Goal: Task Accomplishment & Management: Manage account settings

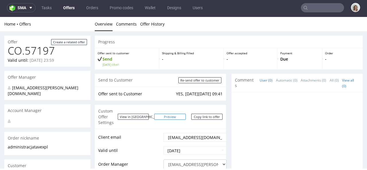
click at [174, 114] on link "Preview" at bounding box center [170, 117] width 32 height 6
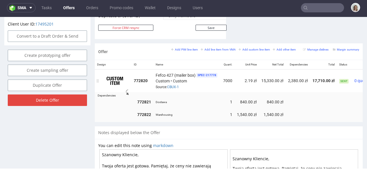
scroll to position [328, 0]
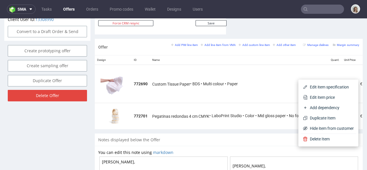
scroll to position [0, 119]
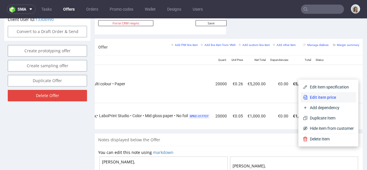
click at [332, 94] on li "Edit item price" at bounding box center [327, 97] width 55 height 10
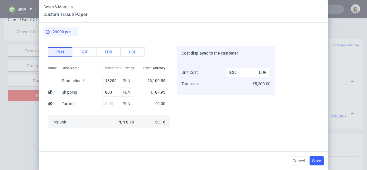
scroll to position [50, 0]
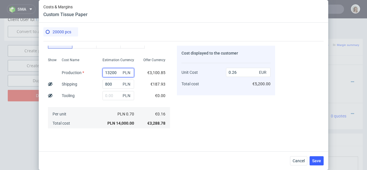
drag, startPoint x: 114, startPoint y: 73, endPoint x: 98, endPoint y: 72, distance: 16.4
click at [98, 72] on div "13200 PLN" at bounding box center [118, 72] width 41 height 11
type input "7400"
type input "0.16"
type input "7400"
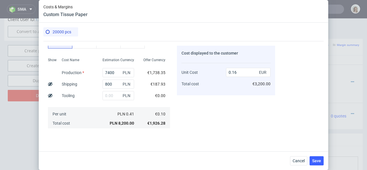
click at [139, 59] on div "Offer Currency" at bounding box center [154, 61] width 31 height 10
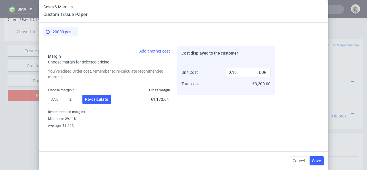
scroll to position [143, 0]
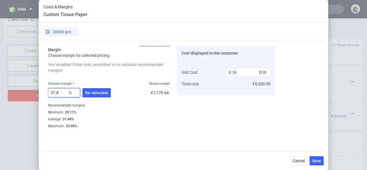
drag, startPoint x: 61, startPoint y: 91, endPoint x: 45, endPoint y: 91, distance: 15.8
click at [45, 91] on div "Costs Manage selected amounts if you need Sampled by Select sample creator Esti…" at bounding box center [158, 84] width 231 height 87
type input "31"
type input "0.14"
click at [94, 89] on button "Re-calculate" at bounding box center [96, 92] width 28 height 9
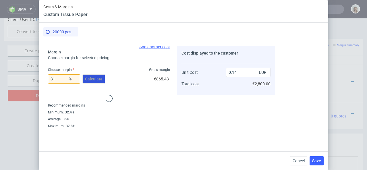
scroll to position [141, 0]
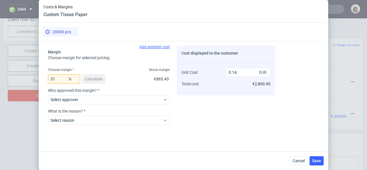
click at [98, 77] on div "31 % Calculate" at bounding box center [77, 80] width 58 height 16
click at [66, 77] on input "31" at bounding box center [64, 78] width 32 height 9
type input "35"
type input "0.15"
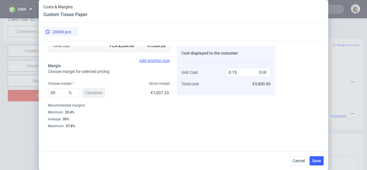
click at [129, 94] on div "35 % Calculate €1,037.23" at bounding box center [109, 94] width 122 height 16
click at [61, 92] on input "35" at bounding box center [64, 92] width 32 height 9
type input "3"
type input "0.1"
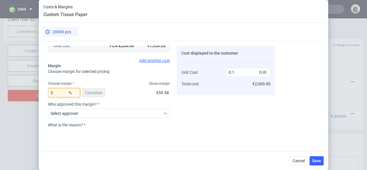
type input "32"
type input "0.14"
type input "30"
type input "0.14"
type input "3"
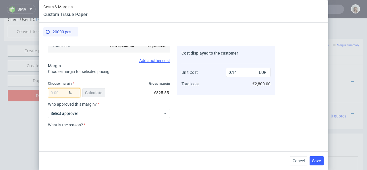
type input "0"
type input "0.1"
type input "28"
type input "0.13"
type input "28.5"
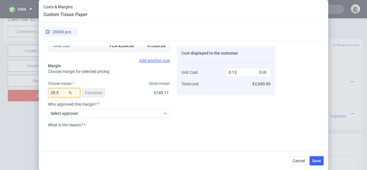
type input "0.14"
type input "2"
type input "0.1"
type input "27"
type input "0.13"
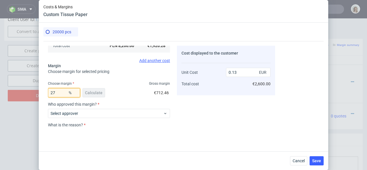
type input "2"
type input "0.1"
type input "25"
type input "0.13"
type input "2"
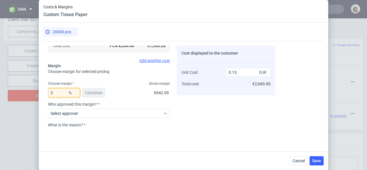
type input "0.1"
type input "24"
type input "0.13"
type input "2"
type input "0.1"
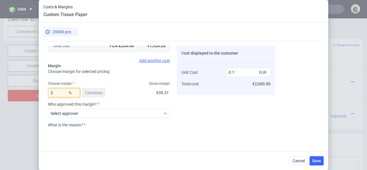
type input "28"
type input "0.13"
type input "28.5"
type input "0.14"
type input "28"
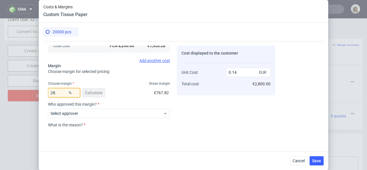
type input "0.13"
type input "284"
type input "-0.05"
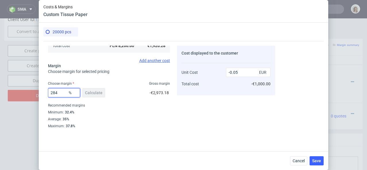
type input "28"
type input "0.13"
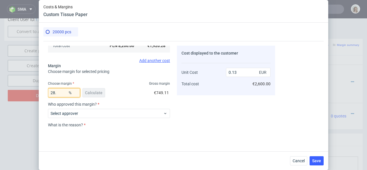
type input "28.4"
type input "0.14"
type input "28"
type input "0.13"
type input "282"
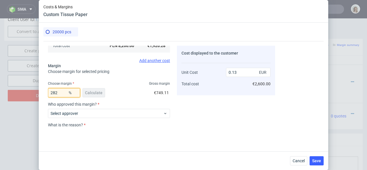
type input "-0.05"
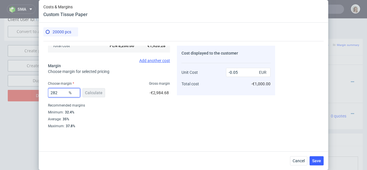
type input "28"
type input "0.13"
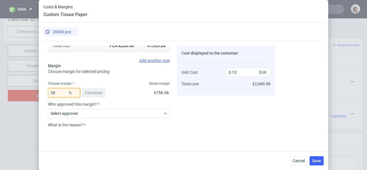
type input "2"
type input "0.1"
type input "32"
type input "0.14"
type input "3"
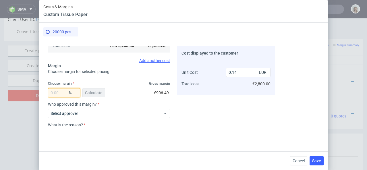
type input "0"
type input "0.1"
type input "32"
type input "0.14"
type input "30"
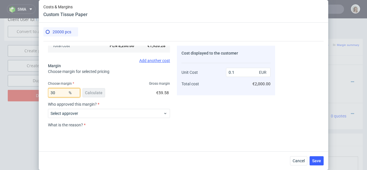
type input "0.14"
click at [120, 83] on div "Choose margin Gross margin" at bounding box center [109, 83] width 122 height 5
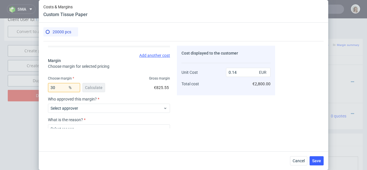
scroll to position [135, 0]
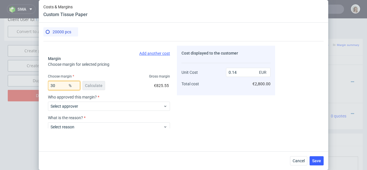
click at [55, 85] on input "30" at bounding box center [64, 85] width 32 height 9
type input "3"
type input "0"
type input "0.1"
type input "28"
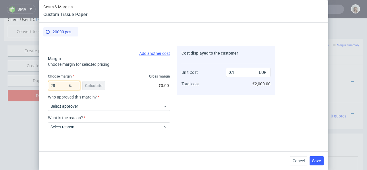
type input "0.13"
type input "28.5"
type input "0.14"
type input "28"
type input "0.13"
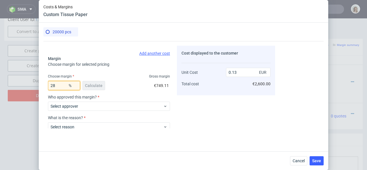
type input "283"
type input "-0.05"
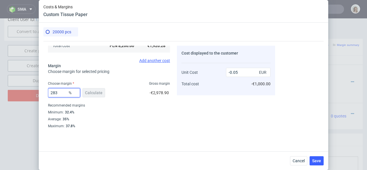
type input "28"
type input "0.13"
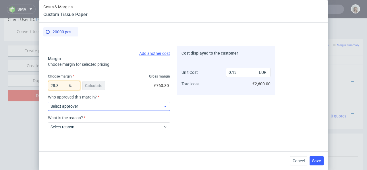
type input "28.3"
click at [99, 105] on span "Select approver" at bounding box center [106, 106] width 112 height 6
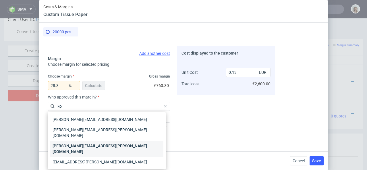
type input "ko"
click at [97, 141] on div "[PERSON_NAME][EMAIL_ADDRESS][PERSON_NAME][DOMAIN_NAME]" at bounding box center [106, 149] width 113 height 16
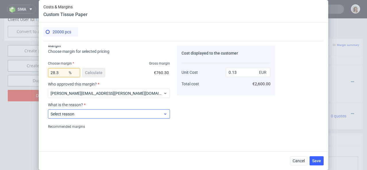
scroll to position [155, 0]
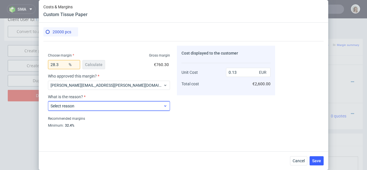
click at [111, 105] on span "Select reason" at bounding box center [106, 106] width 112 height 6
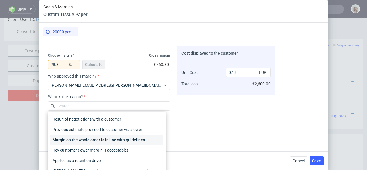
click at [113, 139] on div "Margin on the whole order is in line with guidelines" at bounding box center [106, 140] width 113 height 10
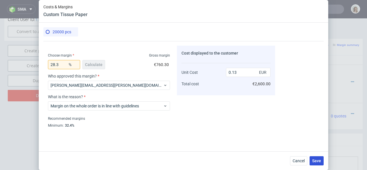
click at [316, 159] on span "Save" at bounding box center [316, 161] width 9 height 4
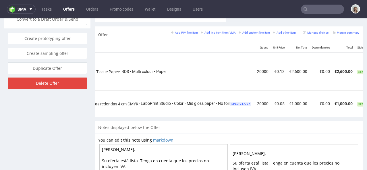
scroll to position [0, 124]
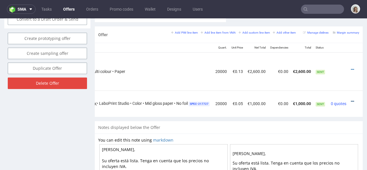
click at [350, 99] on icon at bounding box center [351, 101] width 3 height 4
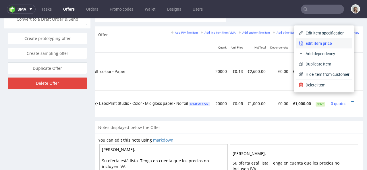
click at [331, 44] on span "Edit item price" at bounding box center [326, 43] width 46 height 6
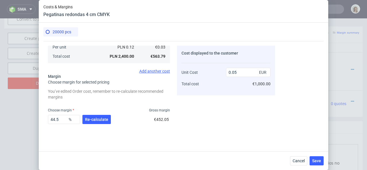
scroll to position [143, 0]
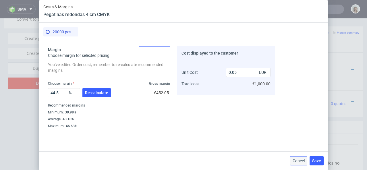
click at [300, 161] on span "Cancel" at bounding box center [298, 161] width 12 height 4
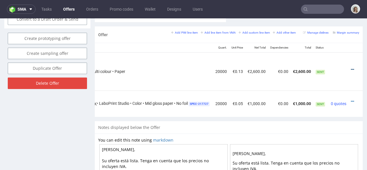
click at [350, 67] on icon at bounding box center [351, 69] width 3 height 4
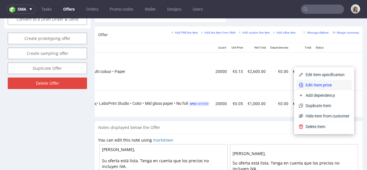
click at [324, 83] on span "Edit item price" at bounding box center [326, 85] width 46 height 6
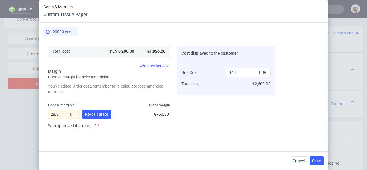
scroll to position [185, 0]
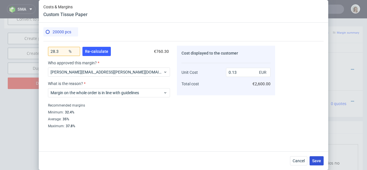
click at [317, 161] on span "Save" at bounding box center [316, 161] width 9 height 4
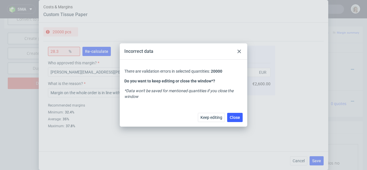
click at [239, 48] on div at bounding box center [238, 51] width 7 height 7
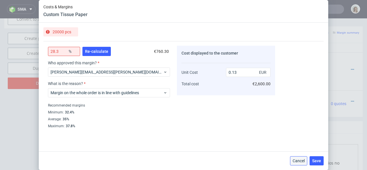
click at [293, 162] on span "Cancel" at bounding box center [298, 161] width 12 height 4
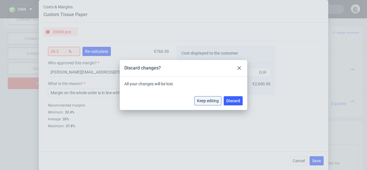
click at [211, 103] on button "Keep editing" at bounding box center [207, 100] width 27 height 9
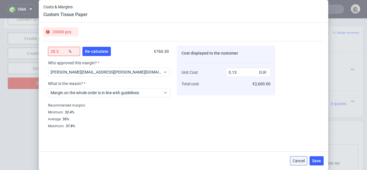
click at [297, 160] on span "Cancel" at bounding box center [298, 161] width 12 height 4
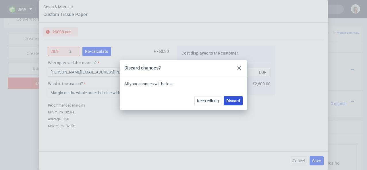
click at [239, 97] on button "Discard" at bounding box center [232, 100] width 19 height 9
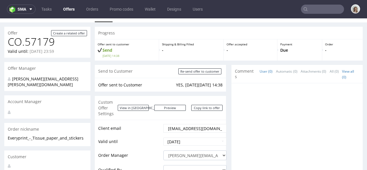
scroll to position [0, 0]
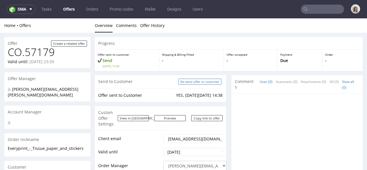
click at [210, 83] on input "Re-send offer to customer" at bounding box center [199, 82] width 43 height 6
type input "In progress..."
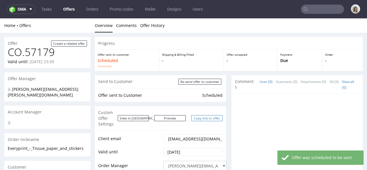
click at [199, 115] on link "Copy link to offer" at bounding box center [207, 118] width 32 height 6
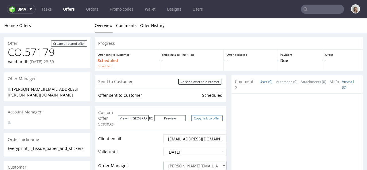
click at [199, 115] on link "Copy link to offer" at bounding box center [207, 118] width 32 height 6
click at [25, 7] on span "sma" at bounding box center [21, 9] width 9 height 4
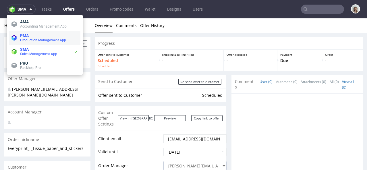
click at [25, 43] on li "PMA Production Management App" at bounding box center [44, 38] width 71 height 14
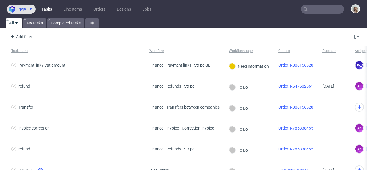
click at [30, 9] on icon at bounding box center [30, 9] width 5 height 5
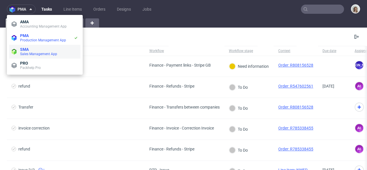
click at [34, 46] on li "SMA Sales Management App" at bounding box center [44, 52] width 71 height 14
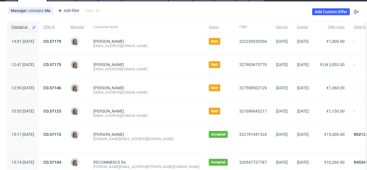
scroll to position [28, 0]
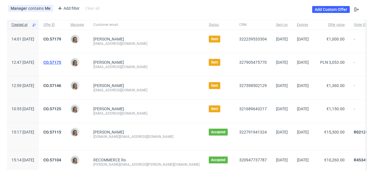
click at [61, 63] on link "CO.57175" at bounding box center [52, 62] width 18 height 5
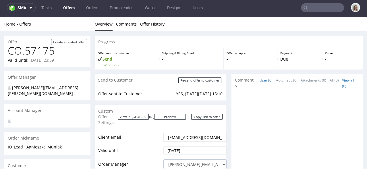
click at [22, 17] on div "Home Offers Overview Comments Offer History" at bounding box center [183, 24] width 367 height 14
click at [22, 10] on span "sma" at bounding box center [21, 8] width 9 height 4
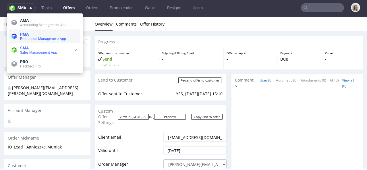
click at [23, 36] on span "PMA" at bounding box center [24, 34] width 9 height 5
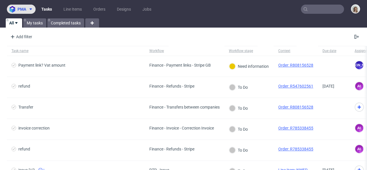
click at [28, 8] on icon at bounding box center [30, 9] width 5 height 5
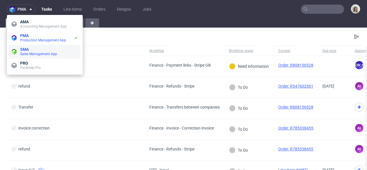
click at [28, 46] on li "SMA Sales Management App" at bounding box center [44, 52] width 71 height 14
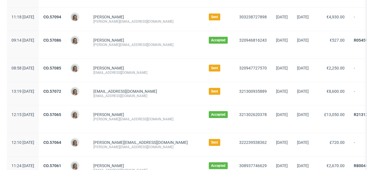
scroll to position [223, 0]
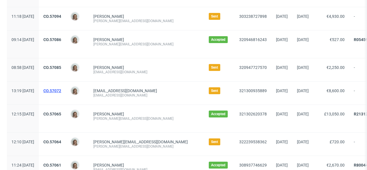
click at [61, 92] on link "CO.57072" at bounding box center [52, 90] width 18 height 5
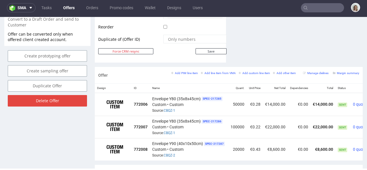
scroll to position [304, 0]
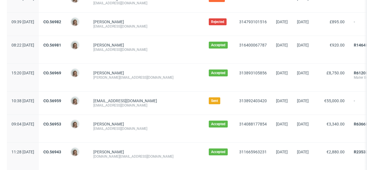
scroll to position [572, 0]
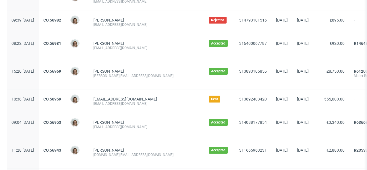
click at [66, 96] on div "CO.56959" at bounding box center [52, 101] width 27 height 23
click at [61, 100] on link "CO.56959" at bounding box center [52, 99] width 18 height 5
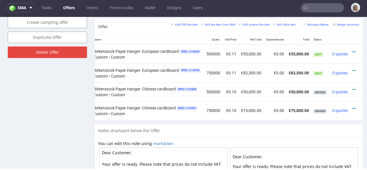
scroll to position [0, 67]
click at [350, 50] on icon at bounding box center [351, 52] width 3 height 4
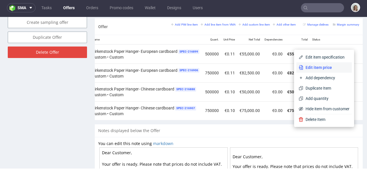
click at [322, 66] on span "Edit item price" at bounding box center [326, 68] width 46 height 6
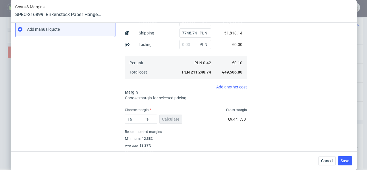
scroll to position [109, 0]
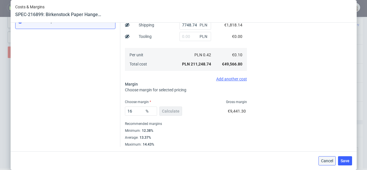
click at [328, 162] on span "Cancel" at bounding box center [327, 161] width 12 height 4
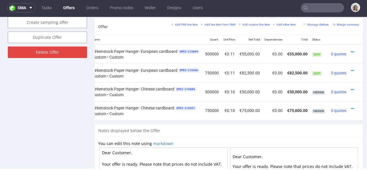
click at [350, 68] on div at bounding box center [353, 71] width 6 height 6
click at [350, 69] on icon at bounding box center [351, 71] width 3 height 4
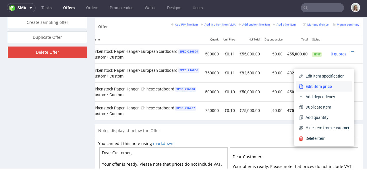
click at [324, 82] on li "Edit item price" at bounding box center [323, 86] width 55 height 10
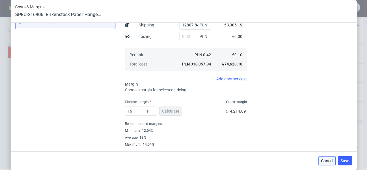
click at [327, 157] on button "Cancel" at bounding box center [326, 160] width 17 height 9
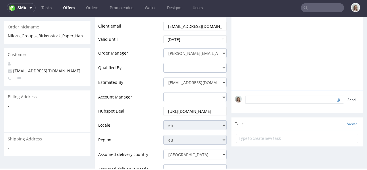
scroll to position [0, 0]
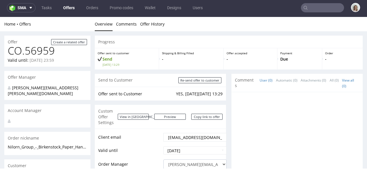
click at [321, 4] on input "text" at bounding box center [322, 7] width 43 height 9
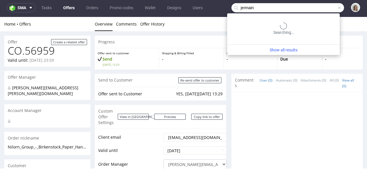
type input "jermain"
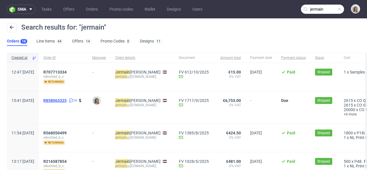
click at [67, 99] on span "R858063325" at bounding box center [54, 100] width 23 height 5
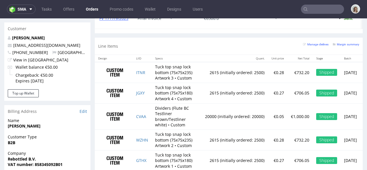
scroll to position [301, 0]
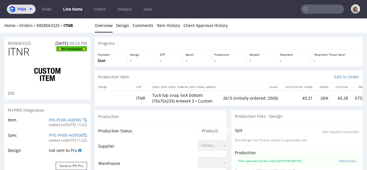
click at [25, 9] on span "pma" at bounding box center [21, 9] width 9 height 4
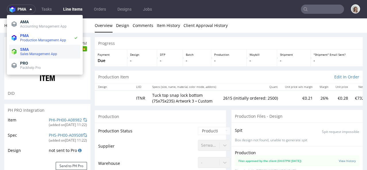
click at [29, 53] on span "Sales Management App" at bounding box center [38, 54] width 37 height 4
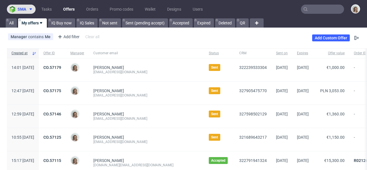
click at [30, 6] on button "sma" at bounding box center [21, 9] width 29 height 9
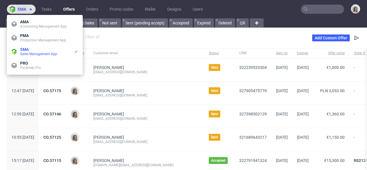
click at [28, 10] on span at bounding box center [29, 9] width 7 height 5
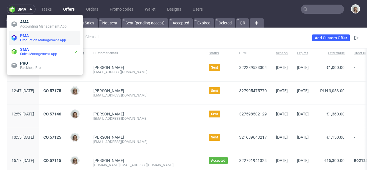
click at [36, 42] on span "Production Management App" at bounding box center [49, 40] width 58 height 5
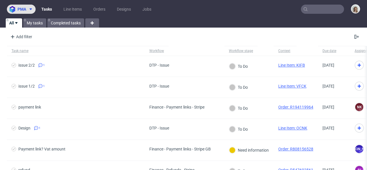
click at [28, 9] on span at bounding box center [29, 9] width 7 height 5
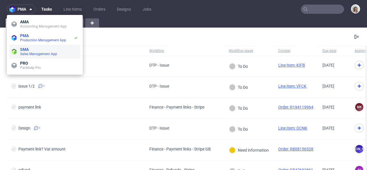
click at [34, 47] on span "SMA" at bounding box center [49, 49] width 58 height 5
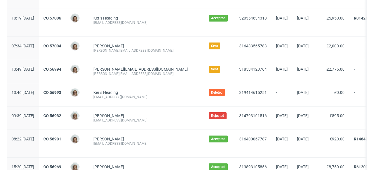
scroll to position [479, 0]
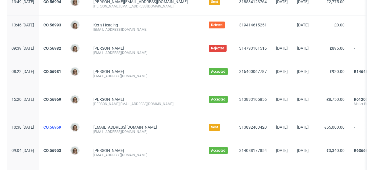
click at [61, 127] on link "CO.56959" at bounding box center [52, 127] width 18 height 5
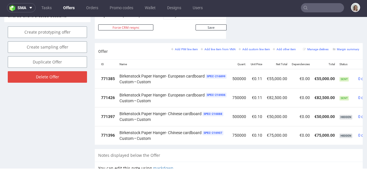
scroll to position [0, 67]
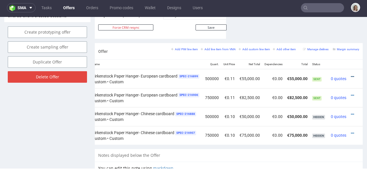
click at [350, 75] on icon at bounding box center [351, 77] width 3 height 4
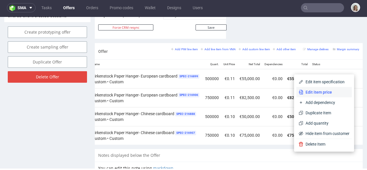
click at [326, 88] on li "Edit item price" at bounding box center [323, 92] width 55 height 10
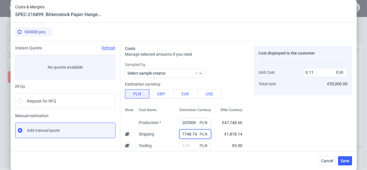
drag, startPoint x: 191, startPoint y: 133, endPoint x: 173, endPoint y: 131, distance: 18.4
click at [175, 131] on div "7748.74 PLN" at bounding box center [195, 133] width 41 height 11
paste input "13625,06"
type input "13625.06"
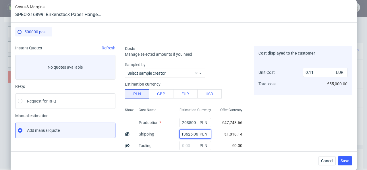
type input "0.12"
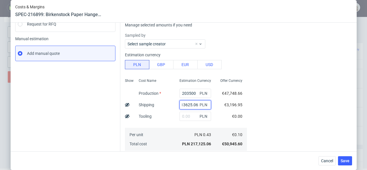
scroll to position [77, 0]
type input "13625.06"
drag, startPoint x: 190, startPoint y: 91, endPoint x: 171, endPoint y: 91, distance: 19.2
click at [175, 91] on div "203500 PLN" at bounding box center [195, 92] width 41 height 11
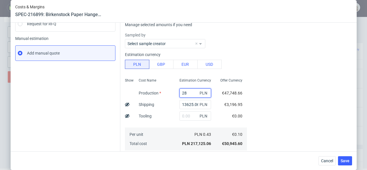
type input "280"
type input "0.01"
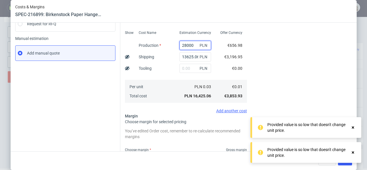
type input "280000"
type input "0.17"
type input "280000"
click at [275, 87] on div "Cost displayed to the customer Unit Cost Total cost 0.17 EUR €85,000.00" at bounding box center [303, 81] width 98 height 226
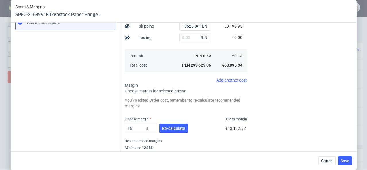
scroll to position [125, 0]
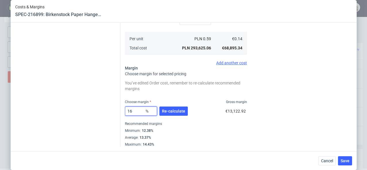
click at [133, 111] on input "16" at bounding box center [141, 110] width 32 height 9
type input "1"
type input "0.14"
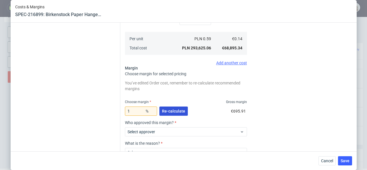
click at [164, 112] on span "Re-calculate" at bounding box center [173, 111] width 23 height 4
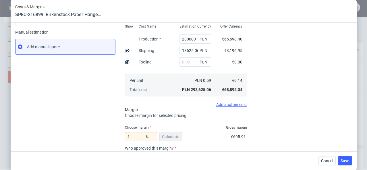
scroll to position [89, 0]
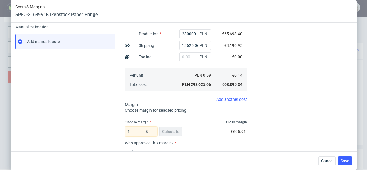
click at [134, 134] on input "1" at bounding box center [141, 131] width 32 height 9
type input "16"
type input "0.17"
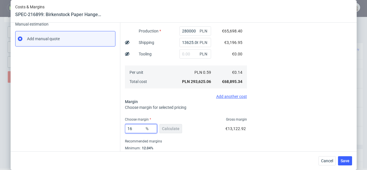
scroll to position [93, 0]
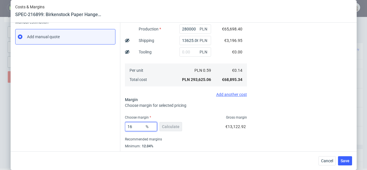
type input "1"
type input "0.14"
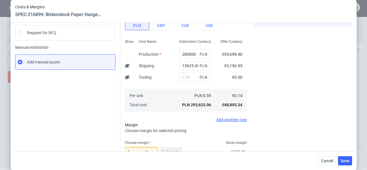
scroll to position [78, 0]
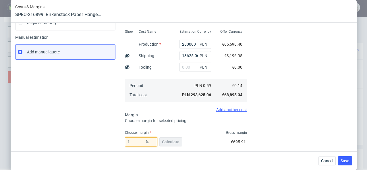
click at [128, 140] on input "1" at bounding box center [141, 141] width 32 height 9
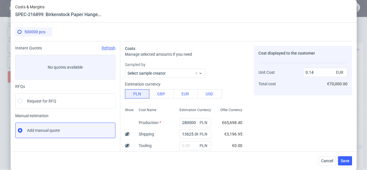
type input "0"
click at [326, 166] on div "Cancel Save" at bounding box center [184, 160] width 346 height 19
click at [326, 160] on span "Cancel" at bounding box center [327, 161] width 12 height 4
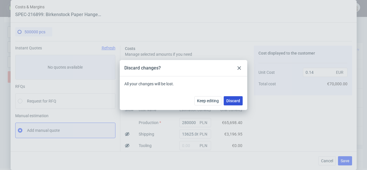
click at [233, 99] on span "Discard" at bounding box center [233, 101] width 14 height 4
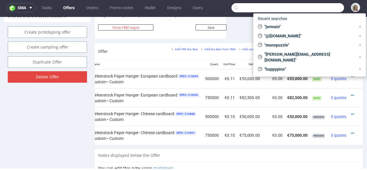
click at [313, 11] on input "text" at bounding box center [287, 7] width 112 height 9
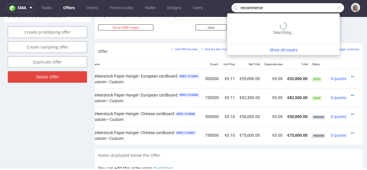
type input "recommerce"
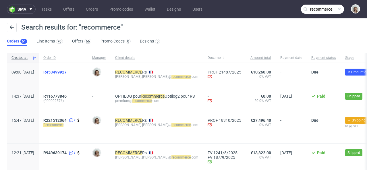
click at [67, 71] on span "R453499927" at bounding box center [54, 72] width 23 height 5
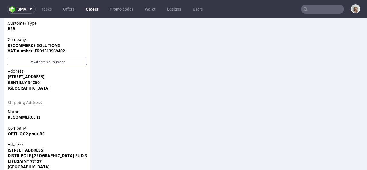
scroll to position [397, 0]
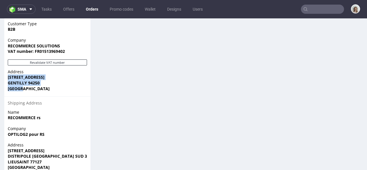
drag, startPoint x: 23, startPoint y: 78, endPoint x: 7, endPoint y: 64, distance: 21.0
click at [7, 69] on div "Address 54 avenue Lenine GENTILLY 94250 France" at bounding box center [47, 83] width 86 height 28
copy p "54 avenue Lenine GENTILLY 94250 France"
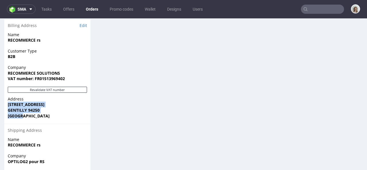
scroll to position [369, 0]
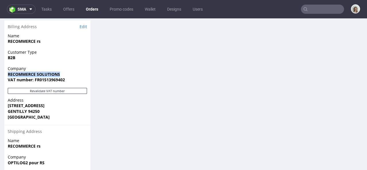
drag, startPoint x: 66, startPoint y: 63, endPoint x: 3, endPoint y: 63, distance: 62.8
copy strong "RECOMMERCE SOLUTIONS"
drag, startPoint x: 65, startPoint y: 63, endPoint x: 7, endPoint y: 61, distance: 58.3
click at [7, 66] on div "Company RECOMMERCE SOLUTIONS VAT number: FR01513969402" at bounding box center [47, 77] width 86 height 22
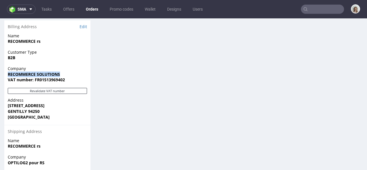
copy strong "RECOMMERCE SOLUTIONS"
click at [307, 8] on input "text" at bounding box center [322, 9] width 43 height 9
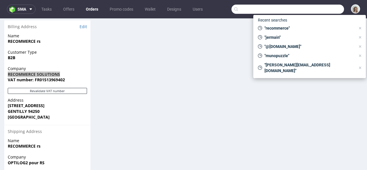
type input "a"
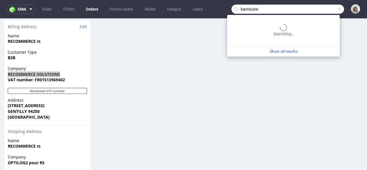
type input "karmicare"
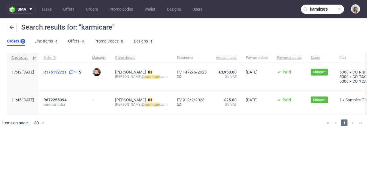
click at [67, 70] on span "R176132721" at bounding box center [54, 72] width 23 height 5
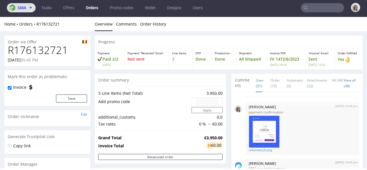
click at [32, 9] on icon at bounding box center [30, 7] width 5 height 5
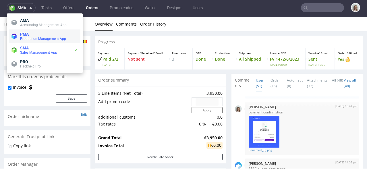
click at [29, 31] on li "PMA Production Management App" at bounding box center [44, 37] width 71 height 14
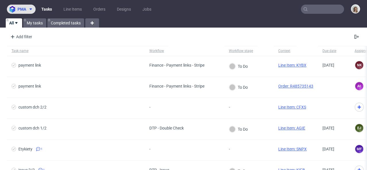
click at [27, 5] on button "pma" at bounding box center [21, 9] width 29 height 9
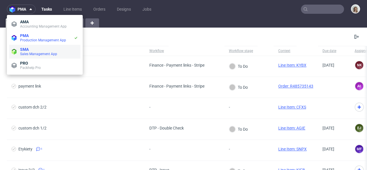
click at [29, 51] on span "SMA" at bounding box center [49, 49] width 58 height 5
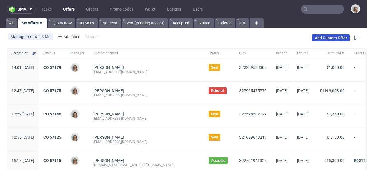
click at [337, 35] on link "Add Custom Offer" at bounding box center [331, 37] width 38 height 7
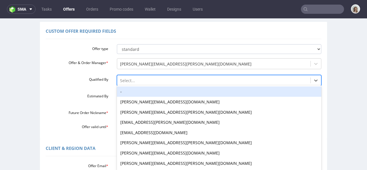
click at [147, 83] on div "-, 1 of 19. 19 results available. Use Up and Down to choose options, press Ente…" at bounding box center [219, 79] width 204 height 8
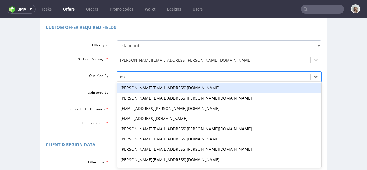
type input "mag"
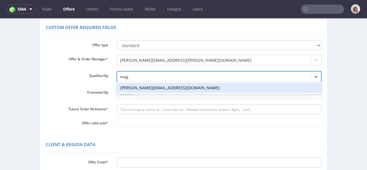
click at [145, 87] on div "[PERSON_NAME][EMAIL_ADDRESS][DOMAIN_NAME]" at bounding box center [219, 88] width 204 height 10
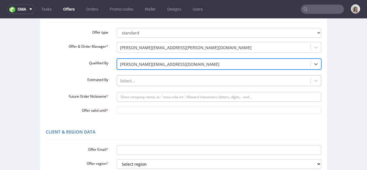
click at [145, 83] on div "Select..." at bounding box center [219, 79] width 204 height 8
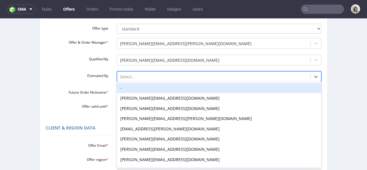
scroll to position [62, 0]
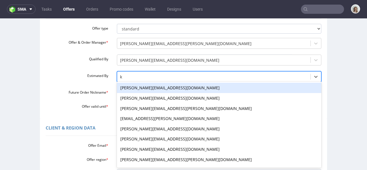
type input "kl"
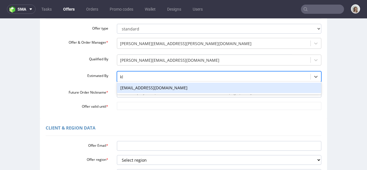
click at [143, 85] on div "[EMAIL_ADDRESS][DOMAIN_NAME]" at bounding box center [219, 88] width 204 height 10
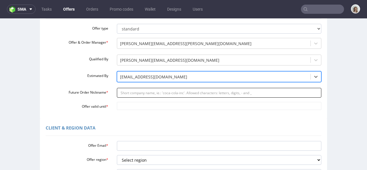
click at [125, 91] on input "Future Order Nickname *" at bounding box center [219, 93] width 204 height 10
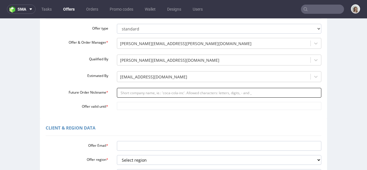
paste input "javierriverarecommercecom"
drag, startPoint x: 169, startPoint y: 93, endPoint x: 114, endPoint y: 92, distance: 55.4
click at [117, 92] on input "javierriverarecommercecom" at bounding box center [219, 93] width 204 height 10
paste input "Next_Order_Date__Karmicare"
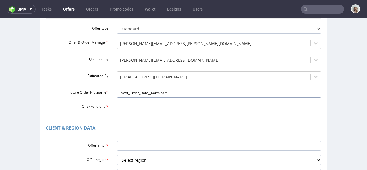
type input "Next_Order_Date__Karmicare"
click at [124, 104] on input "Offer valid until *" at bounding box center [219, 106] width 204 height 8
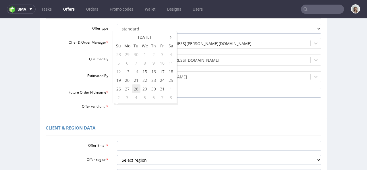
click at [137, 85] on td "28" at bounding box center [136, 88] width 9 height 9
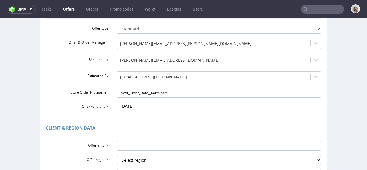
click at [144, 107] on input "2025-10-28" at bounding box center [219, 106] width 204 height 8
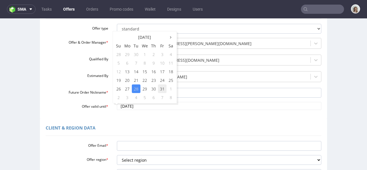
click at [161, 90] on td "31" at bounding box center [162, 88] width 9 height 9
type input "[DATE]"
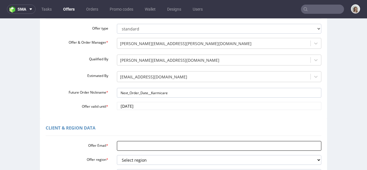
click at [128, 148] on input "Offer Email *" at bounding box center [219, 146] width 204 height 10
paste input "[PERSON_NAME][EMAIL_ADDRESS][DOMAIN_NAME]"
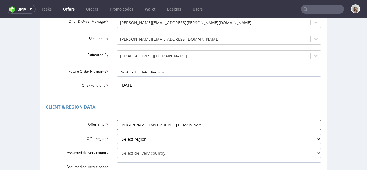
scroll to position [92, 0]
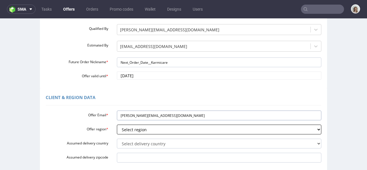
type input "[PERSON_NAME][EMAIL_ADDRESS][DOMAIN_NAME]"
click at [127, 129] on select "Select region eu gb de pl cz fr it es" at bounding box center [219, 129] width 204 height 10
select select "eu"
click at [117, 124] on select "Select region eu gb de pl cz fr it es" at bounding box center [219, 129] width 204 height 10
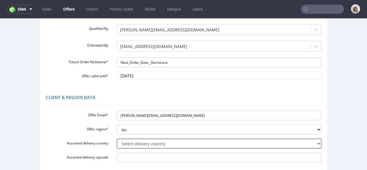
click at [124, 143] on select "Select delivery country Andorra Afghanistan Anguilla Albania Armenia Antarctica…" at bounding box center [219, 144] width 204 height 10
select select "20"
click at [117, 139] on select "Select delivery country Andorra Afghanistan Anguilla Albania Armenia Antarctica…" at bounding box center [219, 144] width 204 height 10
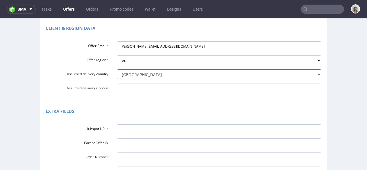
scroll to position [162, 0]
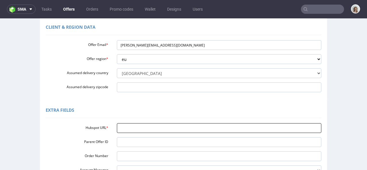
click at [124, 127] on input "Hubspot URL *" at bounding box center [219, 128] width 204 height 10
paste input "[URL][DOMAIN_NAME]"
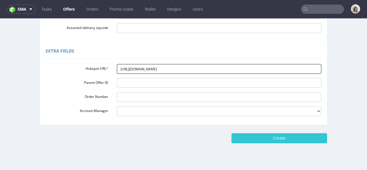
scroll to position [232, 0]
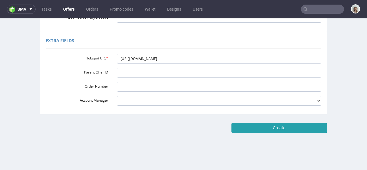
type input "[URL][DOMAIN_NAME]"
click at [258, 123] on input "Create" at bounding box center [279, 128] width 96 height 10
type input "Please wait..."
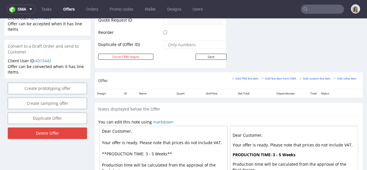
scroll to position [289, 0]
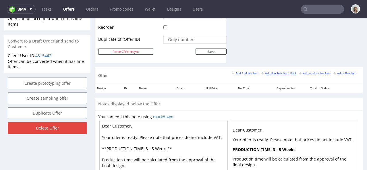
click at [276, 74] on small "Add line item from VMA" at bounding box center [278, 73] width 35 height 3
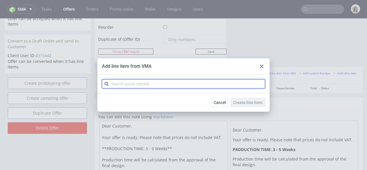
click at [198, 85] on input "text" at bounding box center [183, 83] width 163 height 9
paste input "CBUI-1"
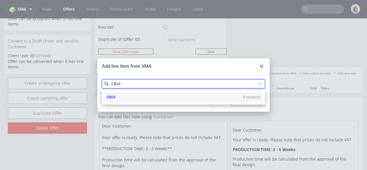
type input "CBUI"
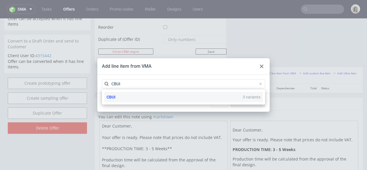
click at [169, 96] on div "CBUI 3 variants" at bounding box center [183, 97] width 158 height 10
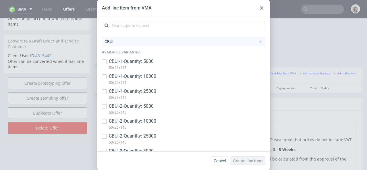
click at [151, 63] on p "CBUI-1 • Quantity: 5000" at bounding box center [131, 61] width 45 height 6
checkbox input "true"
click at [148, 76] on p "CBUI-1 • Quantity: 10000" at bounding box center [132, 76] width 47 height 6
checkbox input "true"
click at [145, 89] on p "CBUI-1 • Quantity: 25000" at bounding box center [132, 91] width 47 height 6
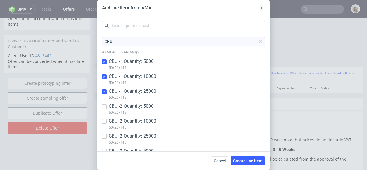
checkbox input "true"
click at [247, 162] on span "Create line item" at bounding box center [247, 161] width 29 height 4
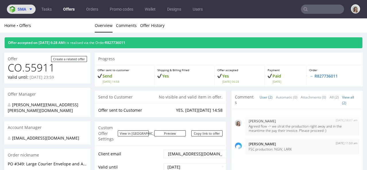
click at [26, 9] on span at bounding box center [29, 9] width 7 height 5
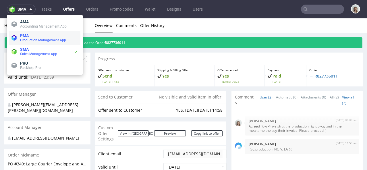
click at [28, 40] on span "Production Management App" at bounding box center [43, 40] width 46 height 4
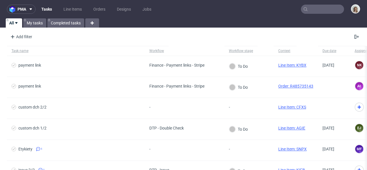
click at [313, 10] on input "text" at bounding box center [322, 9] width 43 height 9
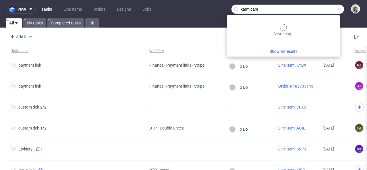
type input "karmicare"
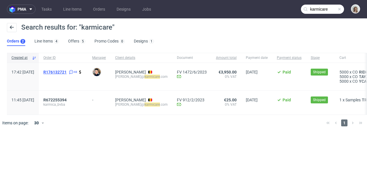
click at [67, 73] on span "R176132721" at bounding box center [54, 72] width 23 height 5
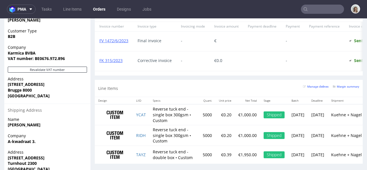
scroll to position [391, 0]
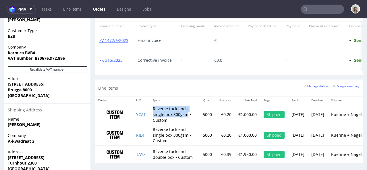
drag, startPoint x: 188, startPoint y: 118, endPoint x: 150, endPoint y: 112, distance: 38.5
click at [150, 112] on td "Reverse tuck end - single box 300gsm • Custom" at bounding box center [174, 114] width 50 height 21
copy td "Reverse tuck end - single box 300gsm"
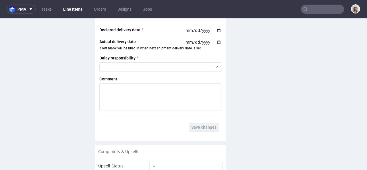
scroll to position [1105, 0]
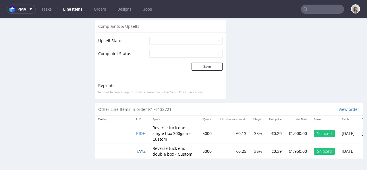
click at [142, 148] on span "TAYZ" at bounding box center [140, 150] width 9 height 5
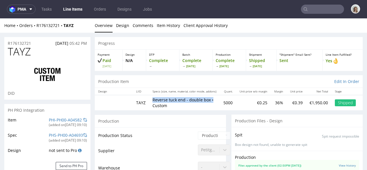
drag, startPoint x: 152, startPoint y: 99, endPoint x: 211, endPoint y: 98, distance: 59.7
click at [211, 98] on td "Reverse tuck end - double box • Custom" at bounding box center [184, 102] width 71 height 15
copy p "Reverse tuck end - double box •"
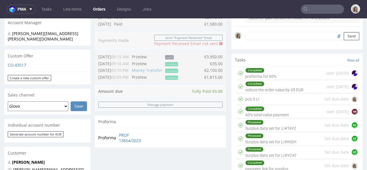
scroll to position [156, 0]
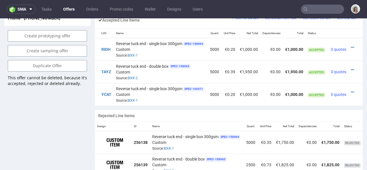
scroll to position [0, 42]
click at [350, 68] on icon at bounding box center [351, 70] width 3 height 4
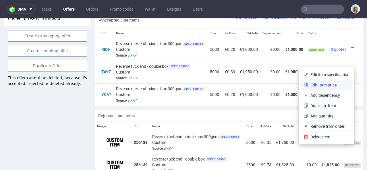
click at [328, 82] on span "Edit item price" at bounding box center [328, 85] width 41 height 6
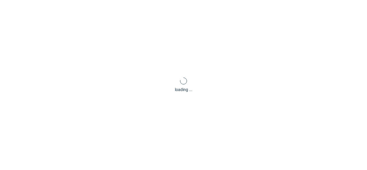
type input "0.39"
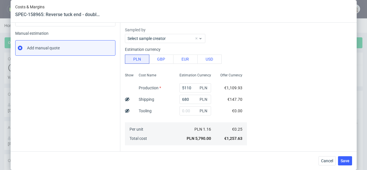
scroll to position [115, 0]
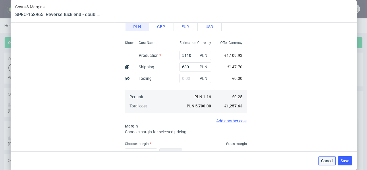
click at [331, 159] on span "Cancel" at bounding box center [327, 161] width 12 height 4
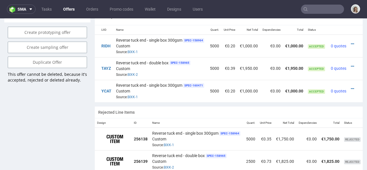
scroll to position [0, 42]
click at [350, 64] on icon at bounding box center [351, 66] width 3 height 4
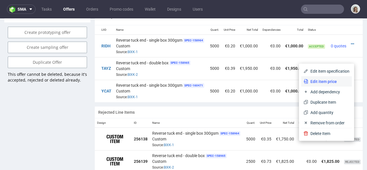
click at [319, 82] on span "Edit item price" at bounding box center [328, 82] width 41 height 6
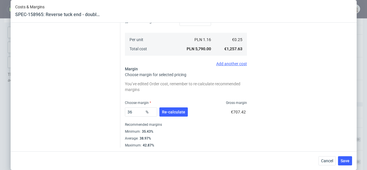
scroll to position [173, 0]
click at [331, 161] on span "Cancel" at bounding box center [327, 161] width 12 height 4
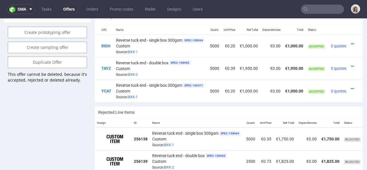
click at [350, 63] on div at bounding box center [353, 66] width 6 height 6
click at [350, 64] on icon at bounding box center [351, 66] width 3 height 4
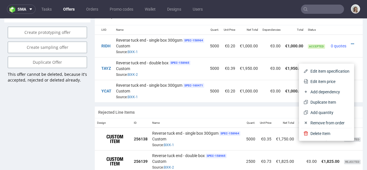
click at [329, 65] on div "Edit item specification Edit item price Add dependency Duplicate Item Add quant…" at bounding box center [326, 102] width 55 height 77
click at [328, 68] on span "Edit item specification" at bounding box center [327, 71] width 43 height 6
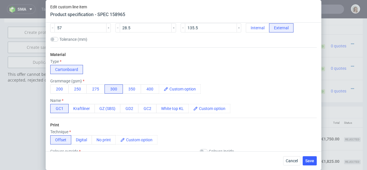
scroll to position [135, 0]
click at [288, 159] on span "Cancel" at bounding box center [291, 161] width 12 height 4
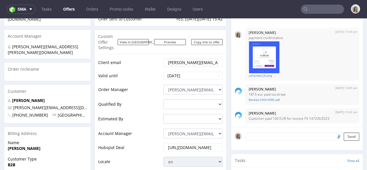
scroll to position [0, 0]
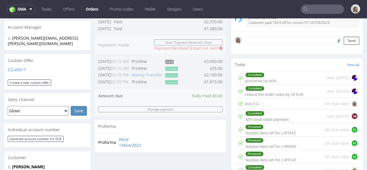
scroll to position [159, 0]
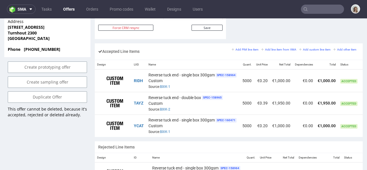
scroll to position [0, 42]
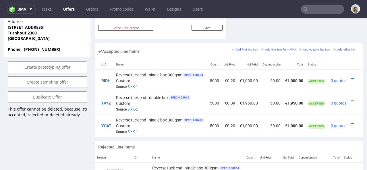
click at [350, 99] on icon at bounding box center [351, 101] width 3 height 4
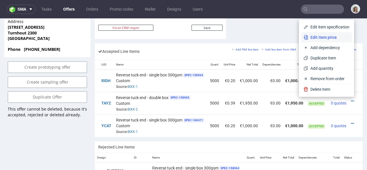
click at [327, 40] on span "Edit item price" at bounding box center [328, 37] width 41 height 6
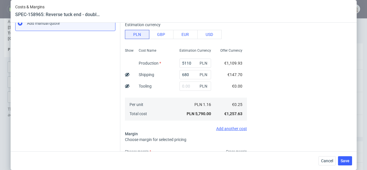
scroll to position [106, 0]
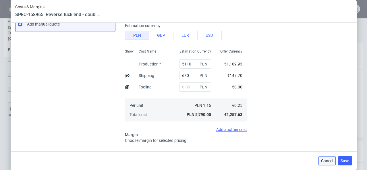
click at [331, 159] on span "Cancel" at bounding box center [327, 161] width 12 height 4
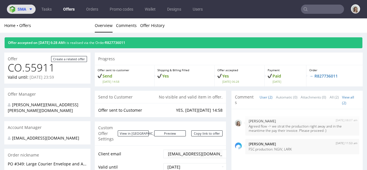
click at [20, 11] on span "sma" at bounding box center [21, 9] width 9 height 4
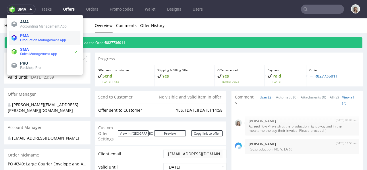
click at [19, 36] on span "PMA Production Management App" at bounding box center [48, 37] width 60 height 9
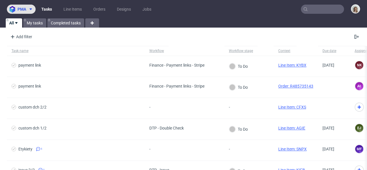
click at [25, 9] on span "pma" at bounding box center [21, 9] width 9 height 4
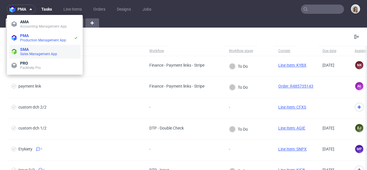
click at [25, 52] on span "Sales Management App" at bounding box center [49, 54] width 58 height 5
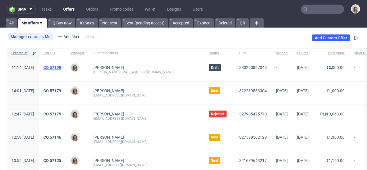
click at [61, 66] on link "CO.57198" at bounding box center [52, 67] width 18 height 5
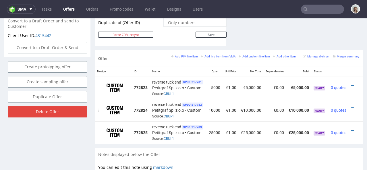
scroll to position [0, 9]
click at [350, 83] on icon at bounding box center [351, 85] width 3 height 4
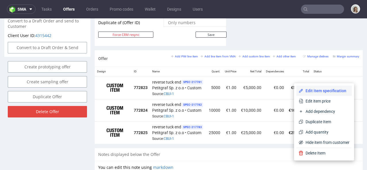
click at [307, 88] on span "Edit item specification" at bounding box center [326, 91] width 46 height 6
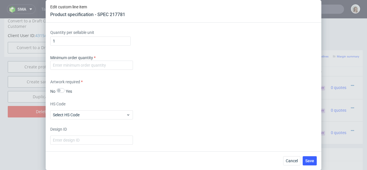
scroll to position [858, 0]
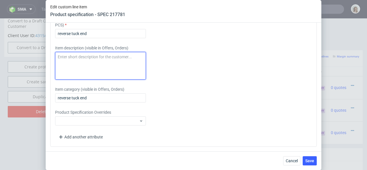
click at [108, 60] on textarea at bounding box center [100, 66] width 91 height 28
paste textarea "Reverse tuck end - single box 300gsm"
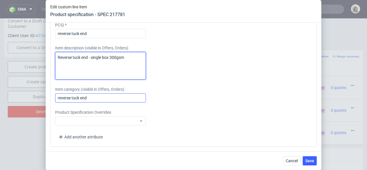
type textarea "Reverse tuck end - single box 300gsm"
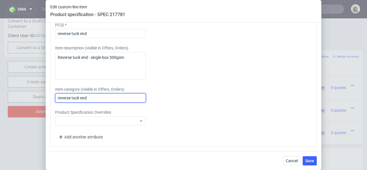
drag, startPoint x: 96, startPoint y: 96, endPoint x: 46, endPoint y: 94, distance: 50.2
click at [46, 94] on div "Supplier Custom Custom supplier Petitgraf Sp. z o.o Technical specification Ins…" at bounding box center [183, 87] width 275 height 128
paste input "Reverse tuck end - single box 300gsm"
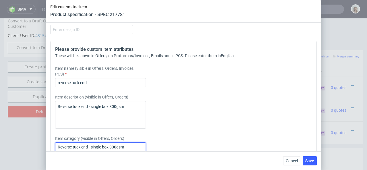
scroll to position [802, 0]
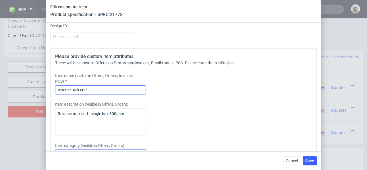
type input "Reverse tuck end - single box 300gsm"
drag, startPoint x: 87, startPoint y: 89, endPoint x: 54, endPoint y: 89, distance: 33.8
click at [54, 89] on div "Please provide custom item attributes These will be shown in Offers, on Proform…" at bounding box center [183, 125] width 266 height 155
paste input "Reverse tuck end - single box 300gsm"
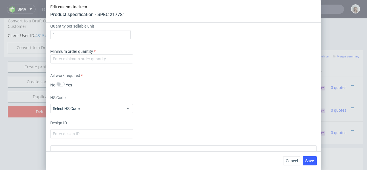
scroll to position [703, 0]
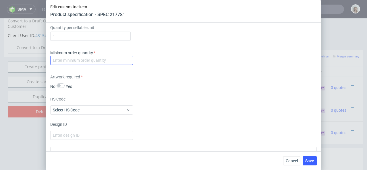
type input "Reverse tuck end - single box 300gsm"
click at [64, 62] on input "number" at bounding box center [91, 60] width 83 height 9
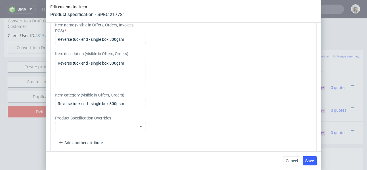
scroll to position [858, 0]
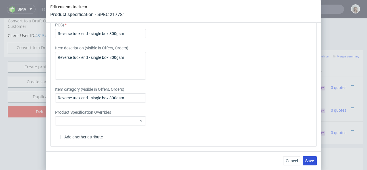
click at [308, 159] on span "Save" at bounding box center [309, 161] width 9 height 4
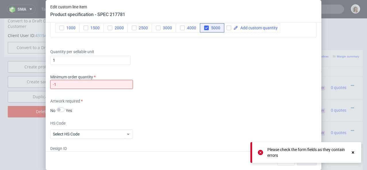
scroll to position [673, 0]
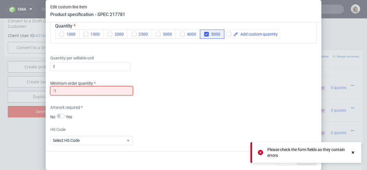
drag, startPoint x: 121, startPoint y: 91, endPoint x: 28, endPoint y: 83, distance: 93.5
click at [28, 83] on div "Edit custom line item Product specification - SPEC 217781 Supplier Custom Custo…" at bounding box center [183, 85] width 367 height 170
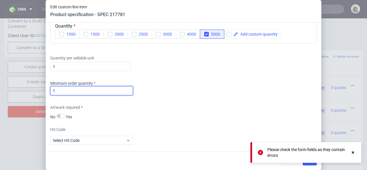
type input "1"
click at [259, 151] on icon at bounding box center [260, 152] width 5 height 5
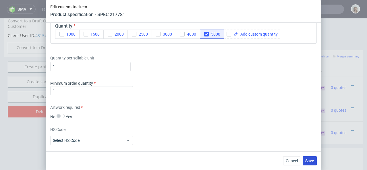
click at [309, 161] on span "Save" at bounding box center [309, 161] width 9 height 4
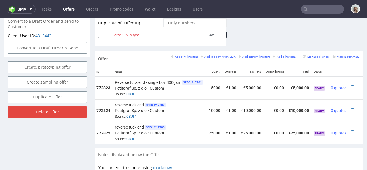
scroll to position [0, 47]
click at [350, 106] on icon at bounding box center [351, 108] width 3 height 4
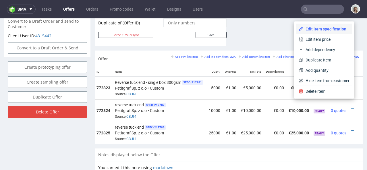
click at [320, 28] on span "Edit item specification" at bounding box center [326, 29] width 46 height 6
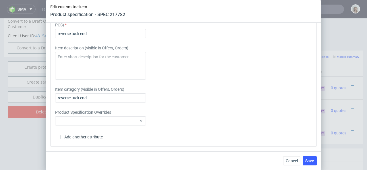
scroll to position [869, 0]
drag, startPoint x: 97, startPoint y: 96, endPoint x: 48, endPoint y: 96, distance: 49.3
click at [48, 96] on div "Supplier Custom Custom supplier Petitgraf Sp. z o.o Technical specification Ins…" at bounding box center [183, 87] width 275 height 128
paste input "Reverse tuck end - single box 300gsm"
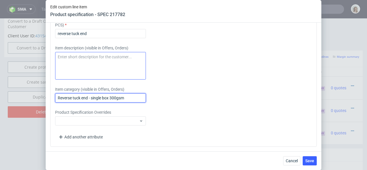
type input "Reverse tuck end - single box 300gsm"
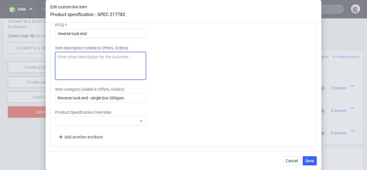
click at [82, 63] on textarea at bounding box center [100, 66] width 91 height 28
paste textarea "Reverse tuck end - single box 300gsm"
type textarea "Reverse tuck end - single box 300gsm"
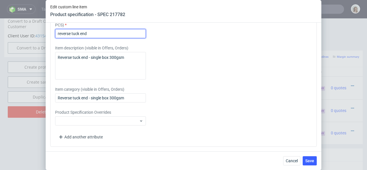
drag, startPoint x: 94, startPoint y: 31, endPoint x: 55, endPoint y: 30, distance: 39.3
click at [55, 30] on input "reverse tuck end" at bounding box center [100, 33] width 91 height 9
drag, startPoint x: 95, startPoint y: 35, endPoint x: 54, endPoint y: 34, distance: 41.3
click at [54, 34] on div "Please provide custom item attributes These will be shown in Offers, on Proform…" at bounding box center [183, 69] width 266 height 155
paste input "Reverse tuck end - single box 300gsm"
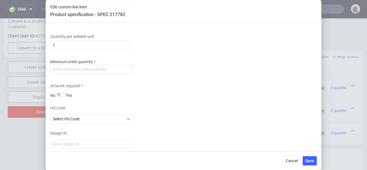
scroll to position [688, 0]
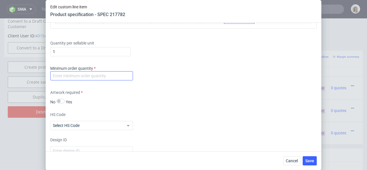
type input "Reverse tuck end - single box 300gsm"
click at [59, 80] on input "number" at bounding box center [91, 75] width 83 height 9
type input "1"
click at [161, 95] on div "Supplier Custom Custom supplier Petitgraf Sp. z o.o Technical specification Ins…" at bounding box center [183, 87] width 275 height 128
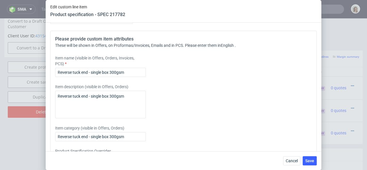
scroll to position [825, 0]
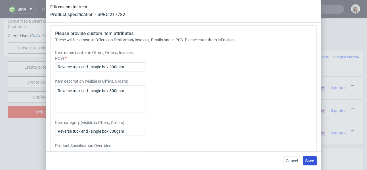
click at [305, 158] on button "Save" at bounding box center [309, 160] width 14 height 9
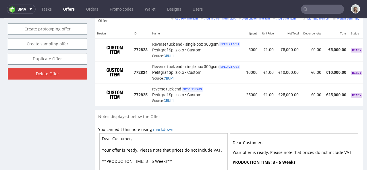
scroll to position [0, 47]
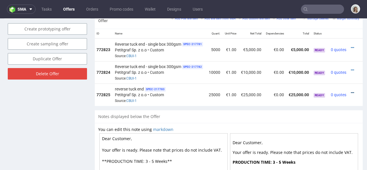
click at [350, 91] on icon at bounding box center [351, 93] width 3 height 4
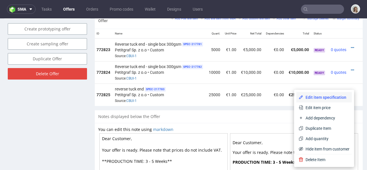
click at [327, 95] on span "Edit item specification" at bounding box center [326, 97] width 46 height 6
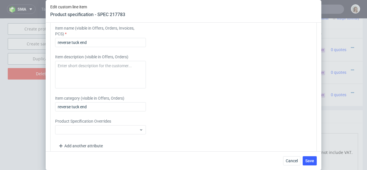
scroll to position [851, 0]
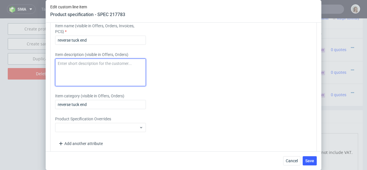
click at [81, 79] on textarea at bounding box center [100, 73] width 91 height 28
paste textarea "Reverse tuck end - double box •"
drag, startPoint x: 134, startPoint y: 73, endPoint x: 42, endPoint y: 72, distance: 91.5
click at [42, 72] on div "Edit custom line item Product specification - SPEC 217783 Supplier Custom Custo…" at bounding box center [183, 85] width 367 height 170
type textarea "Reverse tuck end - double box •300gsm"
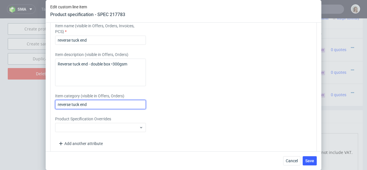
drag, startPoint x: 107, startPoint y: 115, endPoint x: 44, endPoint y: 114, distance: 62.2
click at [44, 114] on div "Edit custom line item Product specification - SPEC 217783 Supplier Custom Custo…" at bounding box center [183, 85] width 367 height 170
paste input "Reverse tuck end - double box •300gsm"
type input "Reverse tuck end - double box •300gsm"
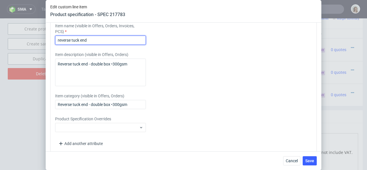
drag, startPoint x: 94, startPoint y: 51, endPoint x: 50, endPoint y: 51, distance: 43.9
click at [50, 51] on div "Please provide custom item attributes These will be shown in Offers, on Proform…" at bounding box center [183, 76] width 266 height 155
paste input "Reverse tuck end - double box •300gsm"
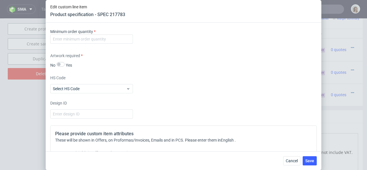
scroll to position [721, 0]
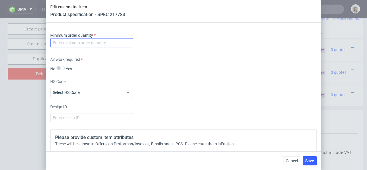
type input "Reverse tuck end - double box •300gsm"
click at [54, 47] on input "number" at bounding box center [91, 42] width 83 height 9
type input "1"
click at [306, 159] on span "Save" at bounding box center [309, 161] width 9 height 4
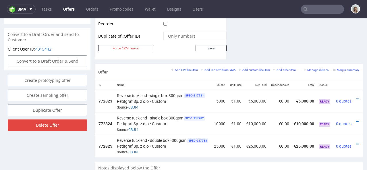
scroll to position [0, 38]
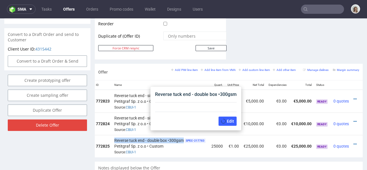
drag, startPoint x: 114, startPoint y: 133, endPoint x: 184, endPoint y: 131, distance: 70.3
click at [184, 135] on td "Reverse tuck end - double box •300gsm SPEC- 217783 Petitgraf Sp. z o.o • Custom…" at bounding box center [160, 146] width 97 height 22
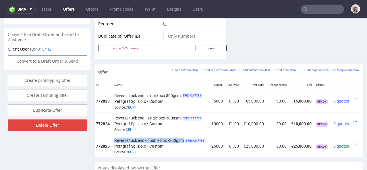
copy span "Reverse tuck end - double box •300gsm"
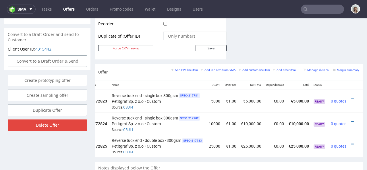
click at [350, 118] on div at bounding box center [353, 121] width 6 height 6
click at [348, 114] on td at bounding box center [355, 123] width 14 height 22
click at [350, 119] on icon at bounding box center [351, 121] width 3 height 4
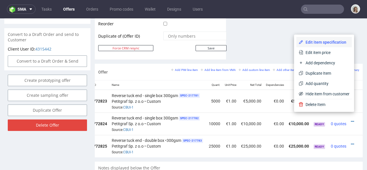
click at [327, 39] on span "Edit item specification" at bounding box center [326, 42] width 46 height 6
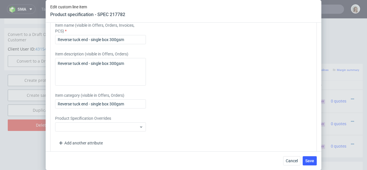
scroll to position [855, 0]
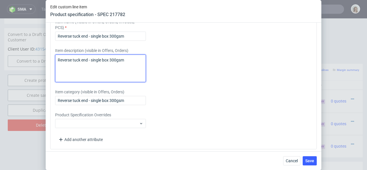
drag, startPoint x: 129, startPoint y: 70, endPoint x: 50, endPoint y: 70, distance: 78.6
click at [50, 70] on div "Please provide custom item attributes These will be shown in Offers, on Proform…" at bounding box center [183, 72] width 266 height 155
paste textarea "double box •"
type textarea "Reverse tuck end - double box •300gsm"
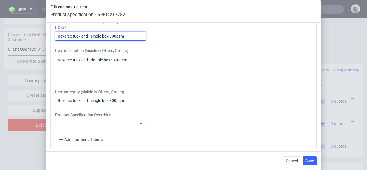
drag, startPoint x: 129, startPoint y: 47, endPoint x: 50, endPoint y: 47, distance: 79.4
click at [50, 47] on div "Supplier Custom Custom supplier Petitgraf Sp. z o.o Technical specification Ins…" at bounding box center [183, 87] width 275 height 128
paste input "double box •"
type input "Reverse tuck end - double box •300gsm"
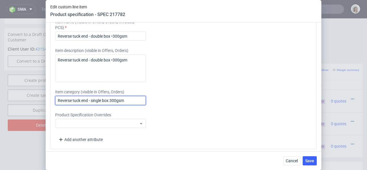
drag, startPoint x: 133, startPoint y: 110, endPoint x: 50, endPoint y: 110, distance: 83.2
click at [50, 110] on div "Please provide custom item attributes These will be shown in Offers, on Proform…" at bounding box center [183, 72] width 266 height 155
paste input "double box •"
type input "Reverse tuck end - double box •300gsm"
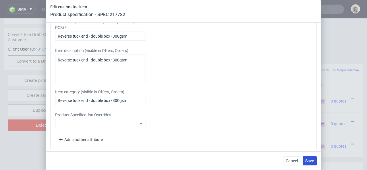
click at [303, 160] on button "Save" at bounding box center [309, 160] width 14 height 9
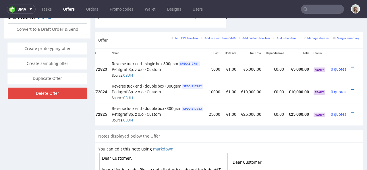
scroll to position [0, 50]
click at [350, 65] on icon at bounding box center [351, 67] width 3 height 4
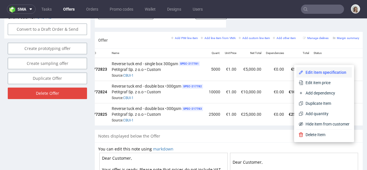
click at [328, 70] on span "Edit item specification" at bounding box center [326, 72] width 46 height 6
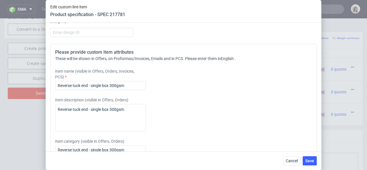
scroll to position [807, 0]
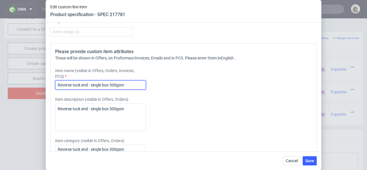
drag, startPoint x: 130, startPoint y: 86, endPoint x: 49, endPoint y: 83, distance: 81.2
click at [49, 83] on div "Supplier Custom Custom supplier Petitgraf Sp. z o.o Technical specification Ins…" at bounding box center [183, 87] width 275 height 128
paste input "double box •"
type input "Reverse tuck end - double box •300gsm"
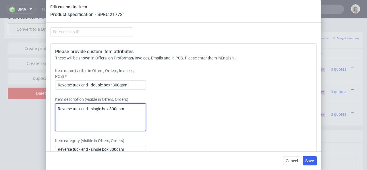
drag, startPoint x: 136, startPoint y: 109, endPoint x: 42, endPoint y: 107, distance: 93.8
click at [42, 107] on div "Edit custom line item Product specification - SPEC 217781 Supplier Custom Custo…" at bounding box center [183, 85] width 367 height 170
paste textarea "double box •"
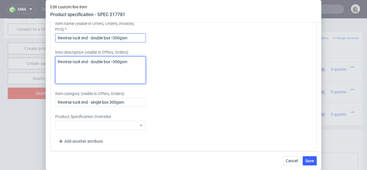
scroll to position [858, 0]
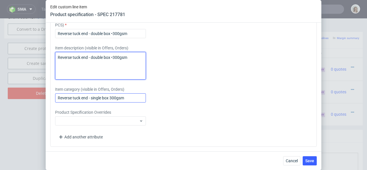
type textarea "Reverse tuck end - double box •300gsm"
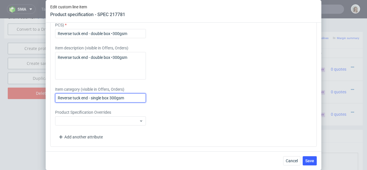
drag, startPoint x: 132, startPoint y: 97, endPoint x: 40, endPoint y: 97, distance: 92.6
click at [40, 97] on div "Edit custom line item Product specification - SPEC 217781 Supplier Custom Custo…" at bounding box center [183, 85] width 367 height 170
paste input "double box •"
type input "Reverse tuck end - double box •300gsm"
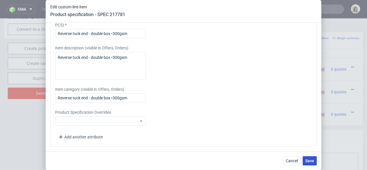
click at [308, 159] on span "Save" at bounding box center [309, 161] width 9 height 4
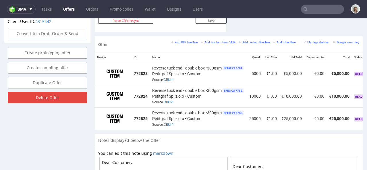
scroll to position [0, 50]
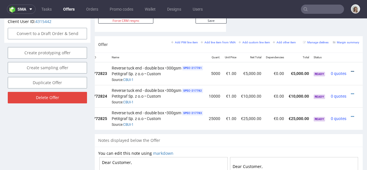
click at [350, 69] on icon at bounding box center [351, 71] width 3 height 4
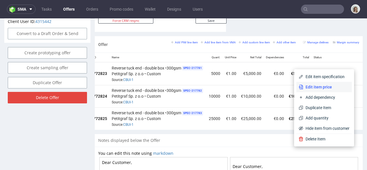
click at [332, 82] on li "Edit item price" at bounding box center [323, 87] width 55 height 10
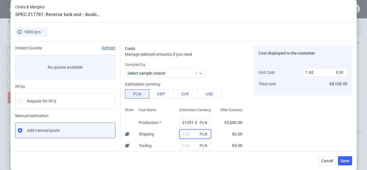
click at [185, 134] on input "text" at bounding box center [195, 133] width 32 height 9
paste input "587,58"
type input "587.58"
type input "1.67"
type input "587.58"
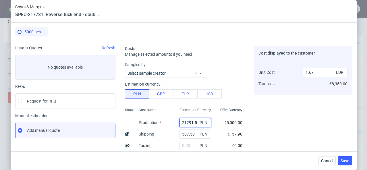
drag, startPoint x: 190, startPoint y: 122, endPoint x: 174, endPoint y: 121, distance: 16.1
click at [179, 121] on input "21291.5" at bounding box center [195, 122] width 32 height 9
paste input "3340"
type input "3340"
type input "0.3"
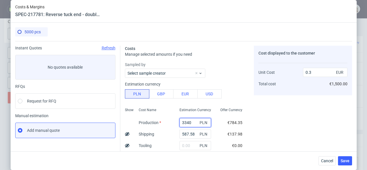
type input "3340"
click at [185, 144] on input "text" at bounding box center [195, 145] width 32 height 9
type input "185"
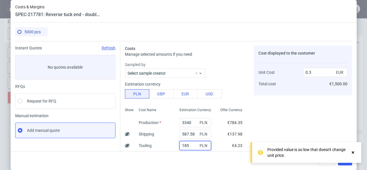
type input "0.32"
type input "1850"
type input "0.45"
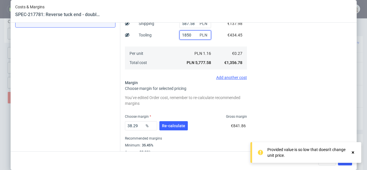
scroll to position [125, 0]
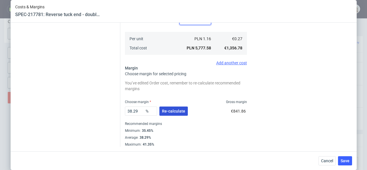
type input "1850"
click at [169, 112] on span "Re-calculate" at bounding box center [173, 111] width 23 height 4
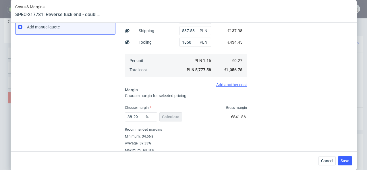
scroll to position [109, 0]
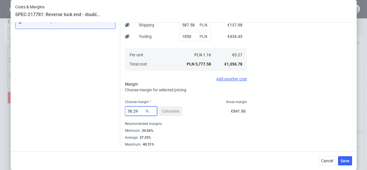
drag, startPoint x: 135, startPoint y: 111, endPoint x: 128, endPoint y: 111, distance: 6.9
click at [128, 111] on input "38.29" at bounding box center [141, 110] width 32 height 9
type input "37"
type input "0.44"
type input "37"
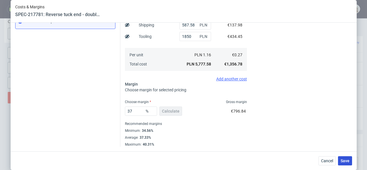
click at [343, 159] on span "Save" at bounding box center [344, 161] width 9 height 4
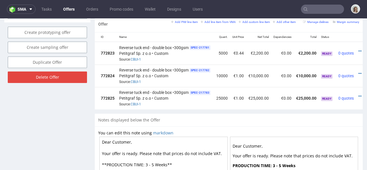
scroll to position [0, 50]
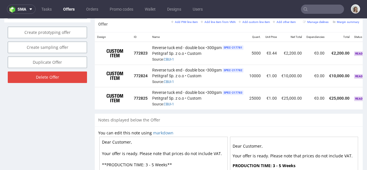
scroll to position [0, 50]
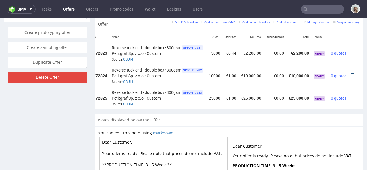
click at [350, 71] on icon at bounding box center [351, 73] width 3 height 4
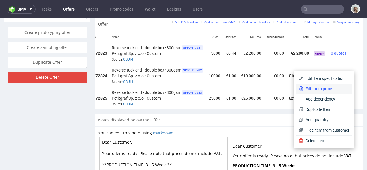
click at [324, 88] on span "Edit item price" at bounding box center [326, 89] width 46 height 6
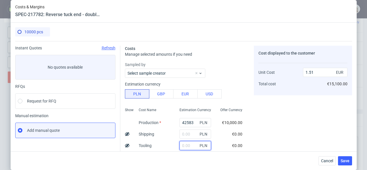
click at [181, 144] on input "text" at bounding box center [195, 145] width 32 height 9
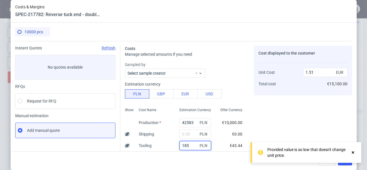
type input "1850"
type input "1.57"
type input "1850"
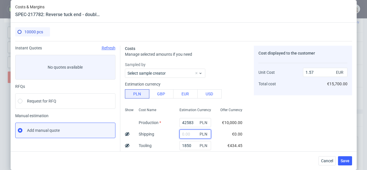
click at [182, 136] on input "text" at bounding box center [195, 133] width 32 height 9
paste input "587,58"
type input "587.58"
type input "1.59"
type input "587.58"
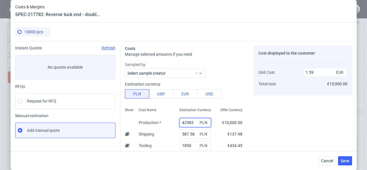
drag, startPoint x: 188, startPoint y: 122, endPoint x: 174, endPoint y: 122, distance: 13.5
click at [179, 122] on input "42583" at bounding box center [195, 122] width 32 height 9
paste input "0"
type input "4250"
type input "0.23"
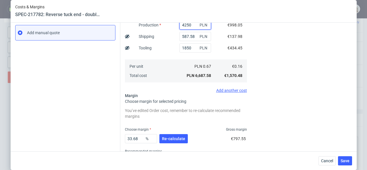
scroll to position [98, 0]
type input "4250"
click at [172, 139] on span "Re-calculate" at bounding box center [173, 138] width 23 height 4
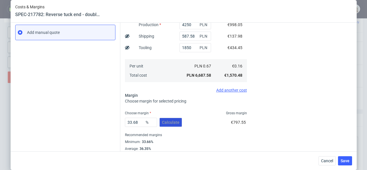
scroll to position [109, 0]
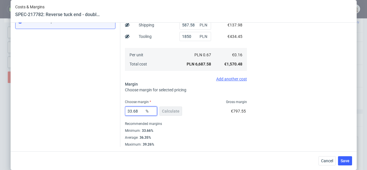
drag, startPoint x: 138, startPoint y: 110, endPoint x: 116, endPoint y: 110, distance: 21.8
click at [116, 110] on div "Instant Quotes Refresh No quotes available RFQs Request for RFQ Manual estimati…" at bounding box center [183, 39] width 336 height 215
type input "3"
type input "0.15"
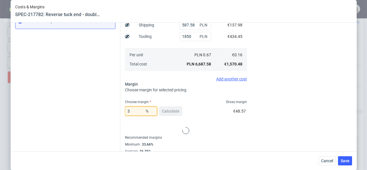
type input "36"
type input "0.24"
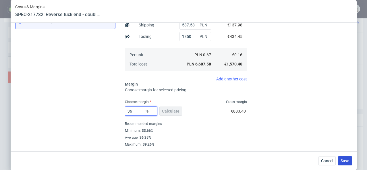
type input "36"
click at [348, 159] on span "Save" at bounding box center [344, 161] width 9 height 4
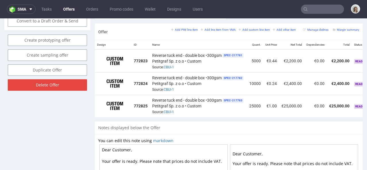
scroll to position [0, 50]
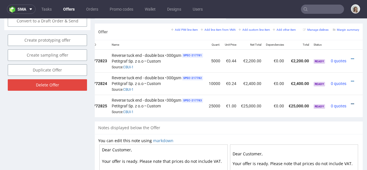
click at [350, 102] on icon at bounding box center [351, 104] width 3 height 4
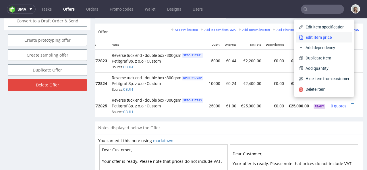
click at [319, 38] on span "Edit item price" at bounding box center [326, 37] width 46 height 6
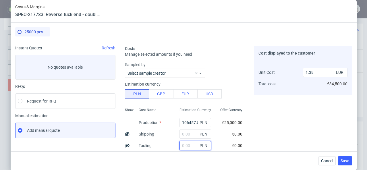
click at [179, 149] on input "text" at bounding box center [195, 145] width 32 height 9
paste input "587,58"
type input "587.58"
type input "1.39"
type input "587.58"
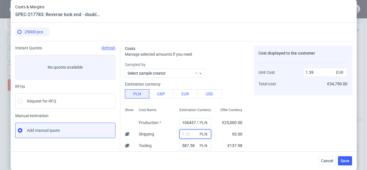
click at [180, 135] on input "text" at bounding box center [195, 133] width 32 height 9
paste input "587,58"
type input "587.58"
type input "1.41"
type input "587.58"
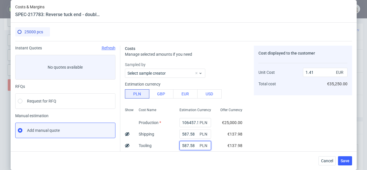
drag, startPoint x: 190, startPoint y: 145, endPoint x: 165, endPoint y: 145, distance: 25.2
click at [165, 145] on div "Show Cost Name Production Shipping Tooling Per unit Total cost Estimation Curre…" at bounding box center [186, 143] width 122 height 76
type input "185"
type input "1.39"
type input "1850"
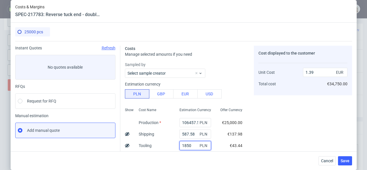
type input "1.42"
type input "1850"
drag, startPoint x: 175, startPoint y: 121, endPoint x: 197, endPoint y: 120, distance: 22.4
click at [197, 120] on div "106457.5 PLN" at bounding box center [195, 122] width 32 height 9
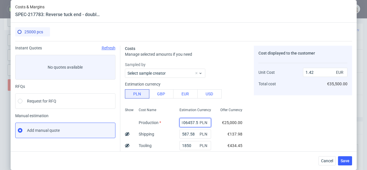
paste input "7000"
type input "7000"
type input "0.13"
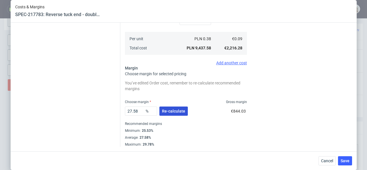
type input "7000"
click at [178, 113] on span "Re-calculate" at bounding box center [173, 111] width 23 height 4
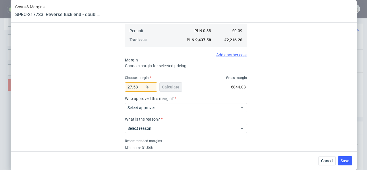
scroll to position [150, 0]
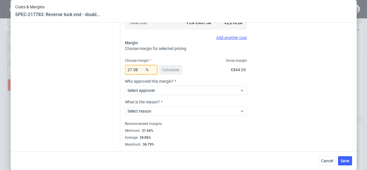
drag, startPoint x: 138, startPoint y: 69, endPoint x: 120, endPoint y: 68, distance: 17.8
click at [120, 68] on div "Costs Manage selected amounts if you need Sampled by Select sample creator Esti…" at bounding box center [235, 19] width 231 height 256
type input "34"
type input "0.14"
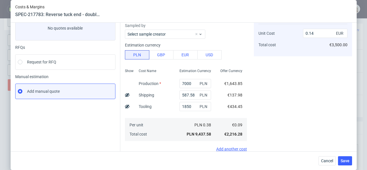
scroll to position [109, 0]
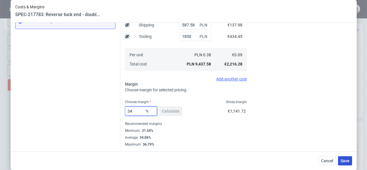
type input "34"
click at [345, 159] on span "Save" at bounding box center [344, 161] width 9 height 4
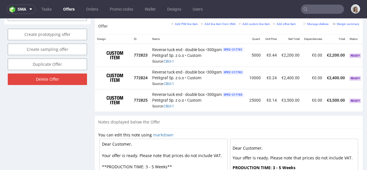
scroll to position [0, 45]
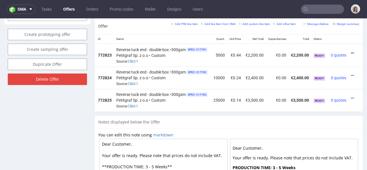
click at [350, 51] on icon at bounding box center [351, 53] width 3 height 4
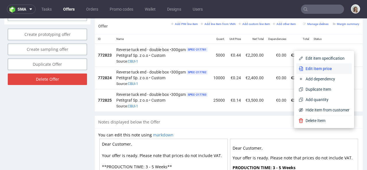
click at [334, 66] on span "Edit item price" at bounding box center [326, 69] width 46 height 6
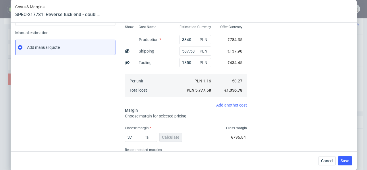
scroll to position [109, 0]
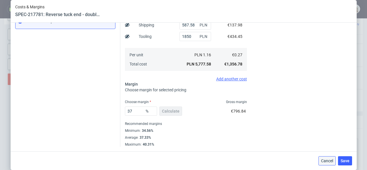
click at [325, 159] on span "Cancel" at bounding box center [327, 161] width 12 height 4
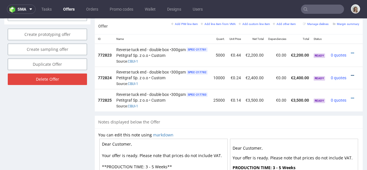
click at [350, 73] on icon at bounding box center [351, 75] width 3 height 4
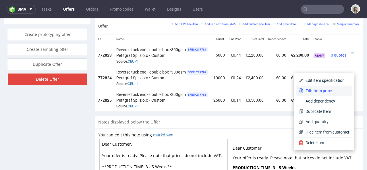
click at [327, 91] on span "Edit item price" at bounding box center [326, 91] width 46 height 6
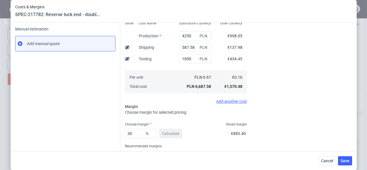
scroll to position [87, 0]
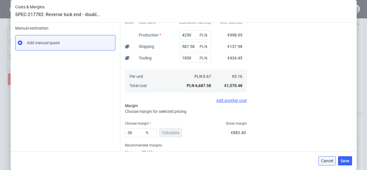
click at [326, 162] on span "Cancel" at bounding box center [327, 161] width 12 height 4
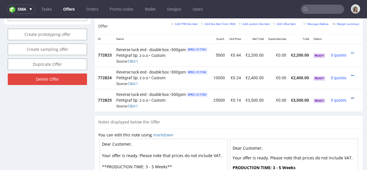
click at [350, 96] on icon at bounding box center [351, 98] width 3 height 4
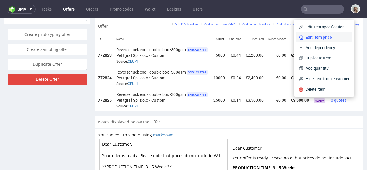
click at [321, 38] on span "Edit item price" at bounding box center [326, 37] width 46 height 6
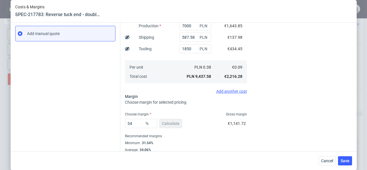
scroll to position [109, 0]
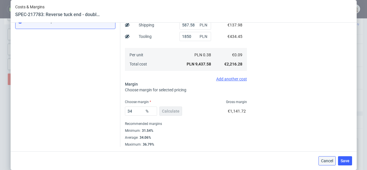
click at [329, 164] on button "Cancel" at bounding box center [326, 160] width 17 height 9
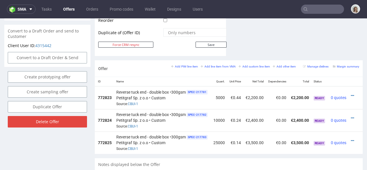
scroll to position [284, 0]
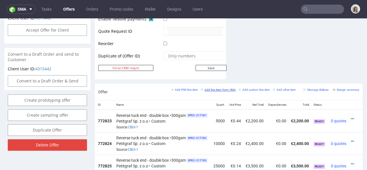
click at [223, 88] on small "Add line item from VMA" at bounding box center [217, 89] width 35 height 3
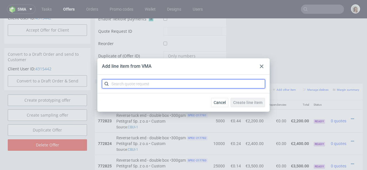
click at [191, 88] on input "text" at bounding box center [183, 83] width 163 height 9
paste input "CBUI-2"
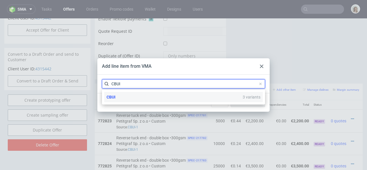
type input "CBUI"
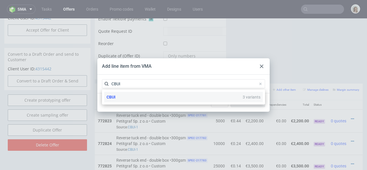
click at [155, 98] on div "CBUI 3 variants" at bounding box center [183, 97] width 158 height 10
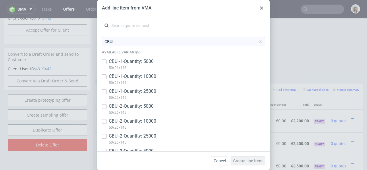
click at [152, 105] on p "CBUI-2 • Quantity: 5000" at bounding box center [131, 106] width 45 height 6
checkbox input "true"
click at [151, 118] on p "CBUI-2 • Quantity: 10000" at bounding box center [132, 121] width 47 height 6
checkbox input "true"
click at [151, 134] on p "CBUI-2 • Quantity: 25000" at bounding box center [132, 136] width 47 height 6
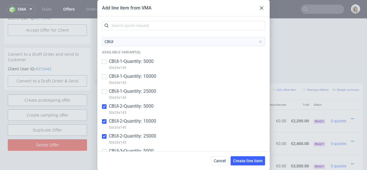
checkbox input "true"
click at [247, 157] on button "Create line item" at bounding box center [247, 160] width 34 height 9
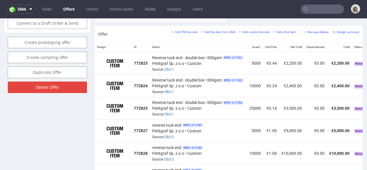
scroll to position [342, 0]
drag, startPoint x: 151, startPoint y: 50, endPoint x: 221, endPoint y: 52, distance: 69.7
click at [221, 52] on td "Reverse tuck end - double box •300gsm SPEC- 217781 Petitgraf Sp. z o.o • Custom…" at bounding box center [198, 63] width 97 height 23
copy span "Reverse tuck end - double box •300gsm"
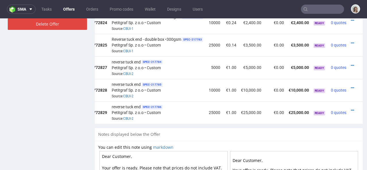
scroll to position [0, 50]
click at [350, 63] on icon at bounding box center [351, 65] width 3 height 4
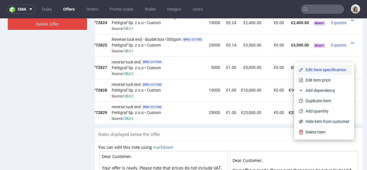
click at [336, 69] on span "Edit item specification" at bounding box center [326, 70] width 46 height 6
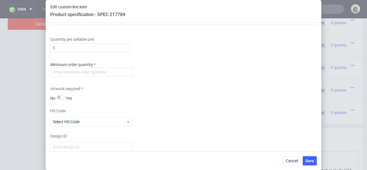
scroll to position [758, 0]
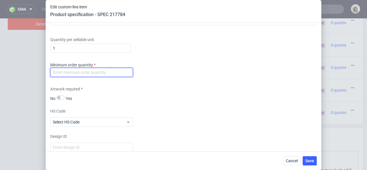
click at [114, 77] on input "number" at bounding box center [91, 72] width 83 height 9
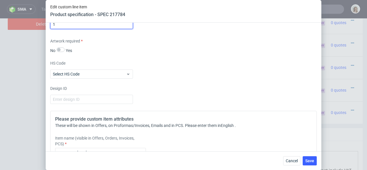
scroll to position [844, 0]
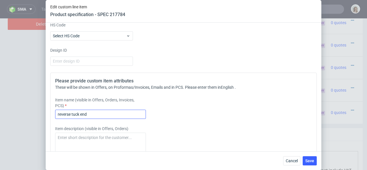
type input "1"
drag, startPoint x: 100, startPoint y: 113, endPoint x: 50, endPoint y: 113, distance: 49.9
click at [50, 113] on div "Please provide custom item attributes These will be shown in Offers, on Proform…" at bounding box center [183, 150] width 266 height 155
paste input "Reverse tuck end - double box •300gsm"
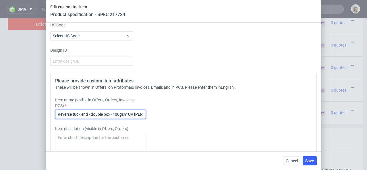
drag, startPoint x: 145, startPoint y: 112, endPoint x: 35, endPoint y: 111, distance: 109.6
click at [35, 111] on div "Edit custom line item Product specification - SPEC 217784 Supplier Custom Custo…" at bounding box center [183, 85] width 367 height 170
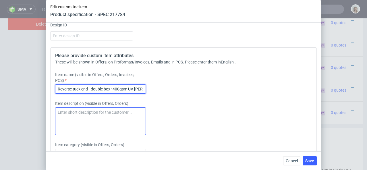
type input "Reverse tuck end - double box •400gsm UV spott gloss"
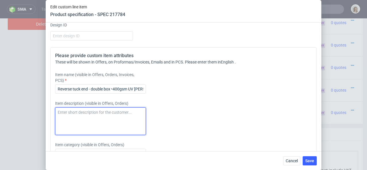
click at [75, 121] on textarea at bounding box center [100, 121] width 91 height 28
paste textarea "Reverse tuck end - double box •400gsm UV spott gloss"
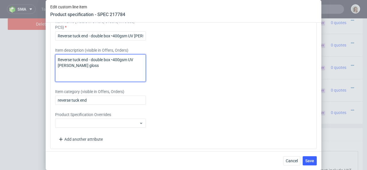
scroll to position [925, 0]
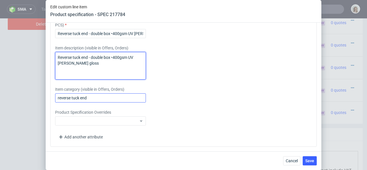
type textarea "Reverse tuck end - double box •400gsm UV spott gloss"
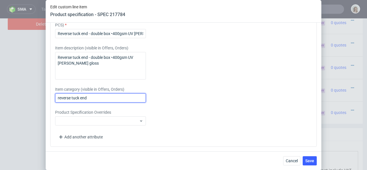
drag, startPoint x: 92, startPoint y: 96, endPoint x: 52, endPoint y: 96, distance: 39.6
click at [52, 96] on div "Please provide custom item attributes These will be shown in Offers, on Proform…" at bounding box center [183, 69] width 266 height 155
paste input "Reverse tuck end - double box •400gsm UV spott gloss"
type input "Reverse tuck end - double box •400gsm UV spott gloss"
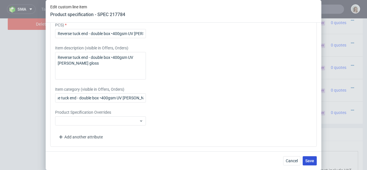
click at [305, 156] on button "Save" at bounding box center [309, 160] width 14 height 9
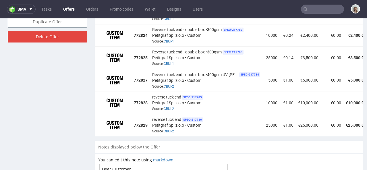
scroll to position [0, 65]
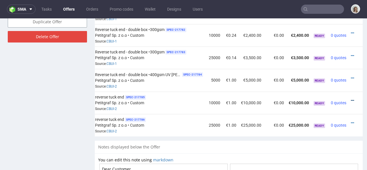
click at [350, 98] on icon at bounding box center [351, 100] width 3 height 4
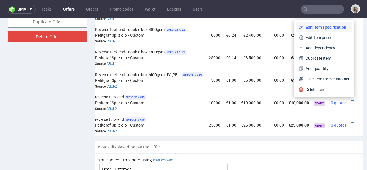
click at [316, 31] on li "Edit item specification" at bounding box center [323, 27] width 55 height 10
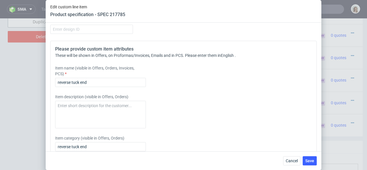
scroll to position [935, 0]
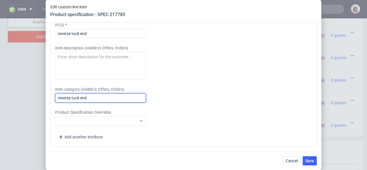
drag, startPoint x: 99, startPoint y: 101, endPoint x: 40, endPoint y: 98, distance: 58.9
click at [40, 98] on div "Edit custom line item Product specification - SPEC 217785 Supplier Custom Custo…" at bounding box center [183, 85] width 367 height 170
paste input "Reverse tuck end - double box •400gsm UV spott gloss"
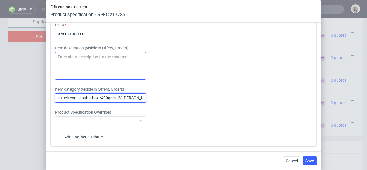
type input "Reverse tuck end - double box •400gsm UV spott gloss"
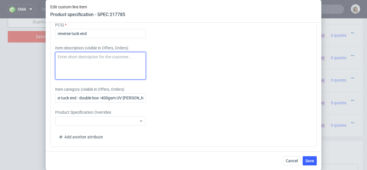
click at [73, 62] on textarea at bounding box center [100, 66] width 91 height 28
paste textarea "Reverse tuck end - double box •400gsm UV spott gloss"
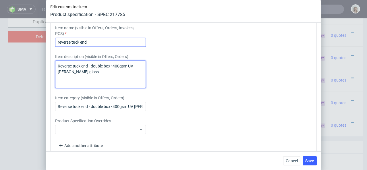
scroll to position [915, 0]
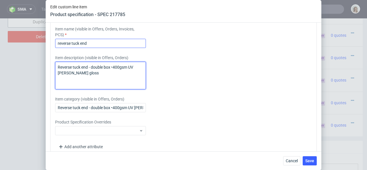
type textarea "Reverse tuck end - double box •400gsm UV spott gloss"
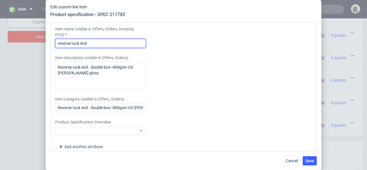
drag, startPoint x: 94, startPoint y: 55, endPoint x: 53, endPoint y: 55, distance: 40.4
click at [53, 55] on div "Please provide custom item attributes These will be shown in Offers, on Proform…" at bounding box center [183, 79] width 266 height 155
paste input "Reverse tuck end - double box •400gsm UV spott gloss"
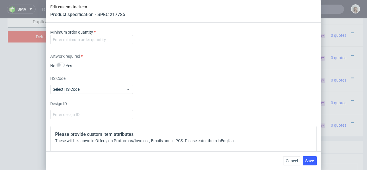
scroll to position [789, 0]
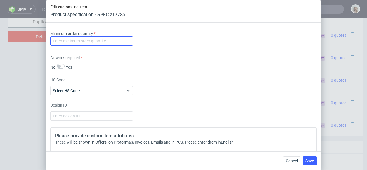
type input "Reverse tuck end - double box •400gsm UV spott gloss"
click at [54, 46] on input "number" at bounding box center [91, 40] width 83 height 9
type input "1"
click at [305, 163] on span "Save" at bounding box center [309, 161] width 9 height 4
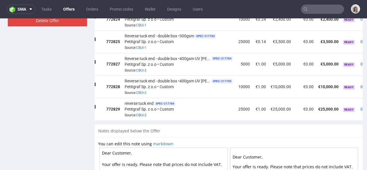
scroll to position [0, 65]
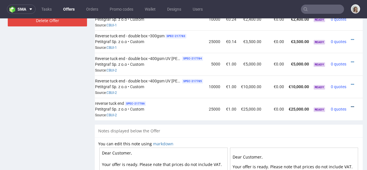
click at [350, 105] on icon at bounding box center [351, 107] width 3 height 4
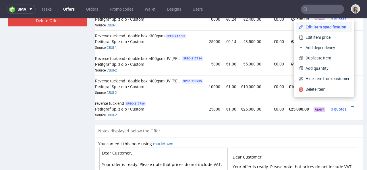
click at [320, 28] on span "Edit item specification" at bounding box center [326, 27] width 46 height 6
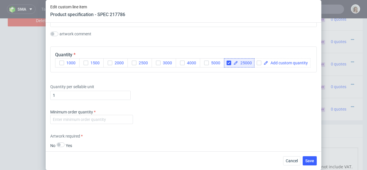
scroll to position [724, 0]
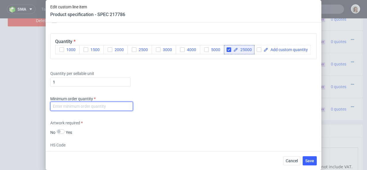
click at [98, 111] on input "number" at bounding box center [91, 106] width 83 height 9
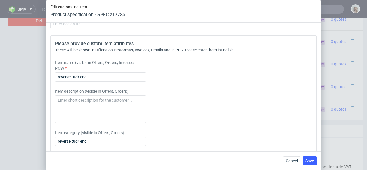
scroll to position [883, 0]
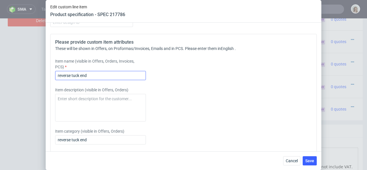
type input "0"
drag, startPoint x: 99, startPoint y: 83, endPoint x: 37, endPoint y: 83, distance: 62.0
click at [37, 83] on div "Edit custom line item Product specification - SPEC 217786 Supplier Custom Custo…" at bounding box center [183, 85] width 367 height 170
drag, startPoint x: 97, startPoint y: 87, endPoint x: 50, endPoint y: 87, distance: 47.0
click at [50, 87] on div "Supplier Custom Custom supplier Petitgraf Sp. z o.o Technical specification Ins…" at bounding box center [183, 87] width 275 height 128
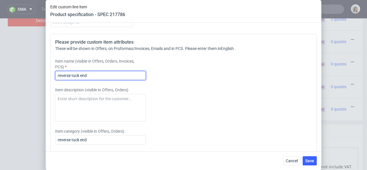
paste input "Reverse tuck end - double box •400gsm UV spott gloss"
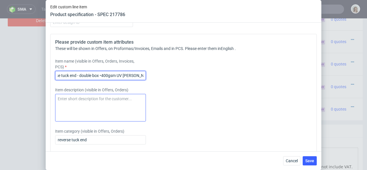
type input "Reverse tuck end - double box •400gsm UV spott gloss"
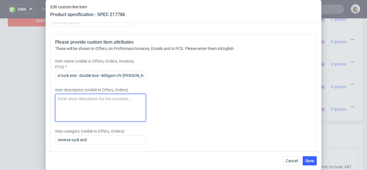
scroll to position [0, 0]
click at [65, 108] on textarea at bounding box center [100, 108] width 91 height 28
paste textarea "Reverse tuck end - double box •400gsm UV spott gloss"
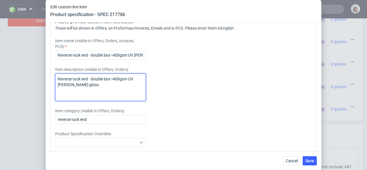
scroll to position [910, 0]
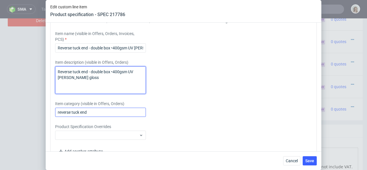
type textarea "Reverse tuck end - double box •400gsm UV spott gloss"
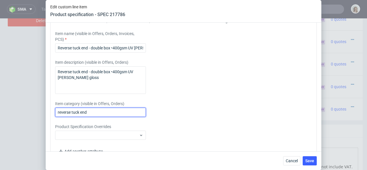
drag, startPoint x: 95, startPoint y: 123, endPoint x: 47, endPoint y: 123, distance: 47.6
click at [47, 123] on div "Supplier Custom Custom supplier Petitgraf Sp. z o.o Technical specification Ins…" at bounding box center [183, 87] width 275 height 128
paste input "Reverse tuck end - double box •400gsm UV spott gloss"
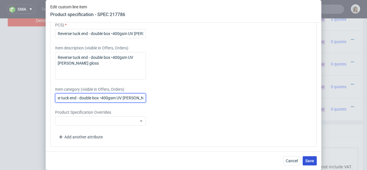
type input "Reverse tuck end - double box •400gsm UV spott gloss"
click at [307, 158] on button "Save" at bounding box center [309, 160] width 14 height 9
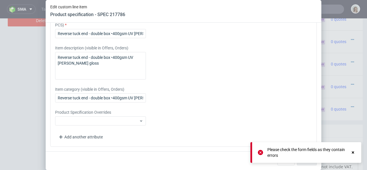
click at [352, 152] on use at bounding box center [352, 152] width 2 height 2
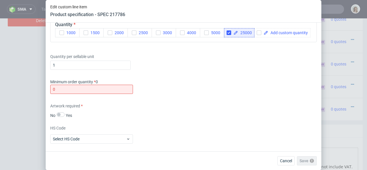
scroll to position [740, 0]
click at [107, 95] on input "0" at bounding box center [91, 89] width 83 height 9
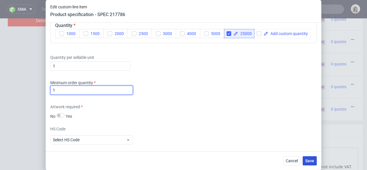
type input "1"
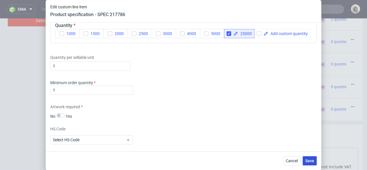
click at [312, 163] on span "Save" at bounding box center [309, 161] width 9 height 4
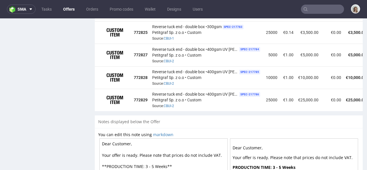
scroll to position [0, 65]
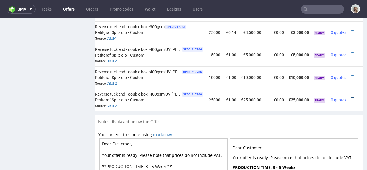
click at [350, 96] on icon at bounding box center [351, 98] width 3 height 4
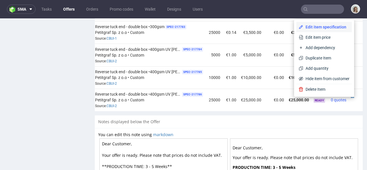
click at [319, 28] on span "Edit item specification" at bounding box center [326, 27] width 46 height 6
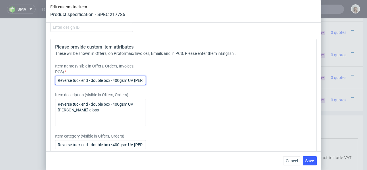
scroll to position [0, 12]
drag, startPoint x: 58, startPoint y: 91, endPoint x: 155, endPoint y: 89, distance: 97.2
click at [155, 85] on div "Item name (visible in Offers, Orders, Invoices, PCS) Reverse tuck end - double …" at bounding box center [150, 74] width 190 height 22
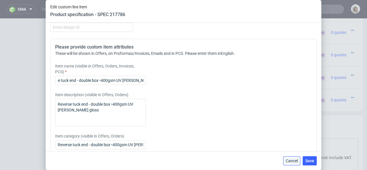
click at [295, 159] on span "Cancel" at bounding box center [291, 161] width 12 height 4
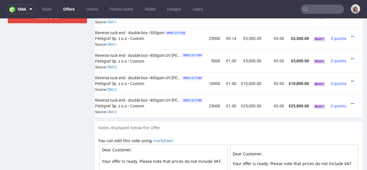
scroll to position [410, 0]
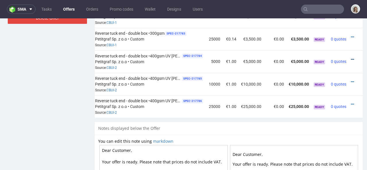
click at [350, 57] on icon at bounding box center [351, 59] width 3 height 4
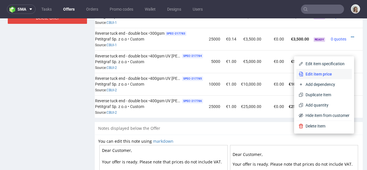
click at [332, 72] on span "Edit item price" at bounding box center [326, 74] width 46 height 6
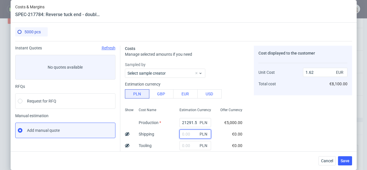
click at [183, 134] on input "text" at bounding box center [195, 133] width 32 height 9
paste input "587,58"
type input "587.58"
type input "1.67"
type input "587.58"
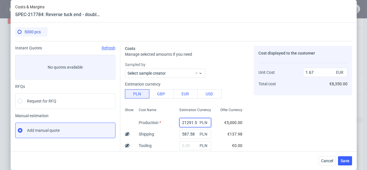
drag, startPoint x: 190, startPoint y: 121, endPoint x: 169, endPoint y: 121, distance: 21.8
click at [175, 121] on div "21291.5 PLN" at bounding box center [195, 122] width 41 height 11
type input "470"
type input "0.05"
type input "4700"
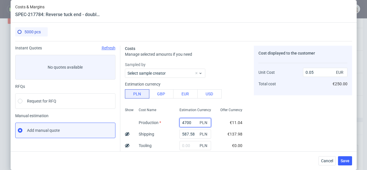
type input "0.4"
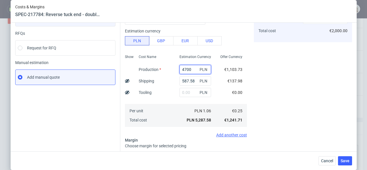
scroll to position [56, 0]
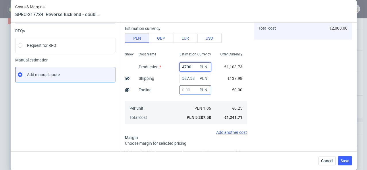
type input "4700"
click at [179, 89] on input "text" at bounding box center [195, 89] width 32 height 9
type input "185"
type input "0.41"
type input "1850"
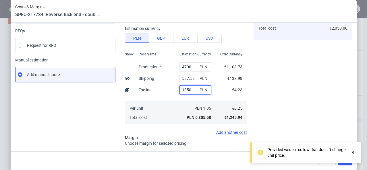
type input "0.55"
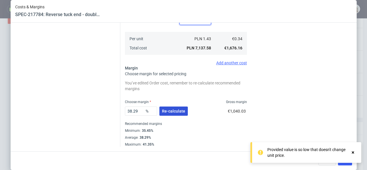
type input "1850"
click at [163, 115] on button "Re-calculate" at bounding box center [173, 110] width 28 height 9
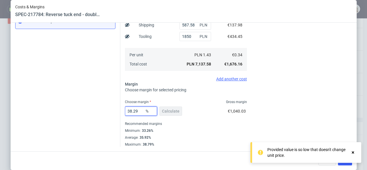
drag, startPoint x: 138, startPoint y: 111, endPoint x: 128, endPoint y: 110, distance: 10.6
click at [128, 110] on input "38.29" at bounding box center [141, 110] width 32 height 9
type input "36"
type input "0.53"
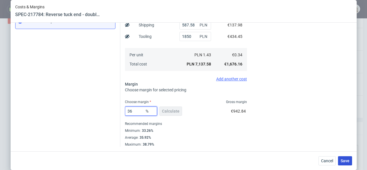
type input "36"
click at [348, 162] on span "Save" at bounding box center [344, 161] width 9 height 4
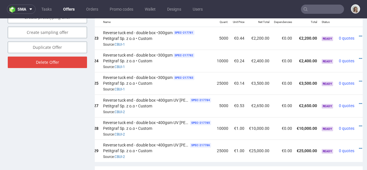
scroll to position [0, 65]
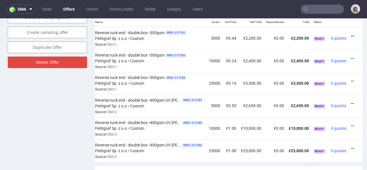
click at [350, 34] on icon at bounding box center [351, 36] width 3 height 4
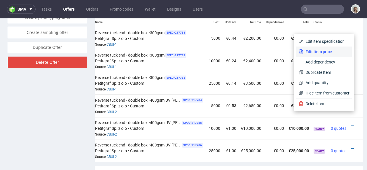
click at [337, 48] on li "Edit item price" at bounding box center [323, 51] width 55 height 10
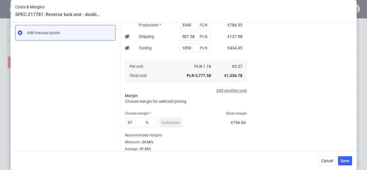
scroll to position [109, 0]
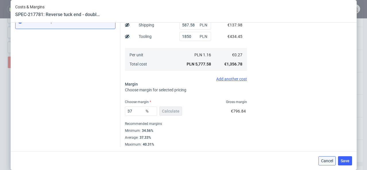
click at [333, 160] on span "Cancel" at bounding box center [327, 161] width 12 height 4
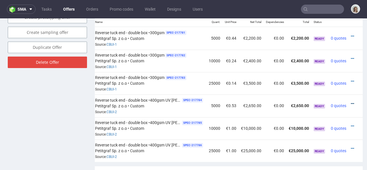
click at [350, 102] on icon at bounding box center [351, 104] width 3 height 4
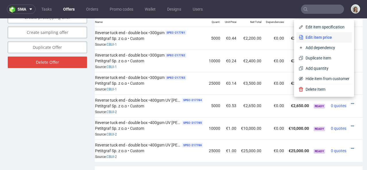
click at [320, 39] on span "Edit item price" at bounding box center [326, 37] width 46 height 6
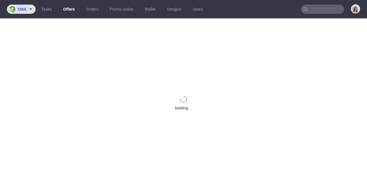
click at [21, 8] on span "sma" at bounding box center [21, 9] width 9 height 4
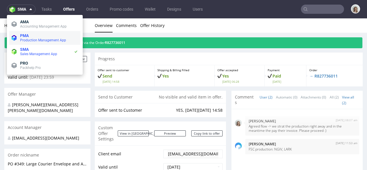
click at [22, 36] on span "PMA" at bounding box center [24, 35] width 9 height 5
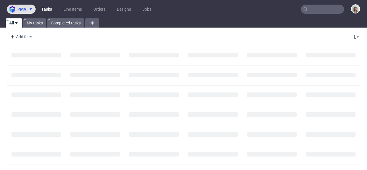
click at [24, 11] on span "pma" at bounding box center [21, 9] width 9 height 4
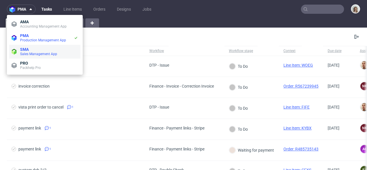
click at [26, 51] on span "SMA" at bounding box center [24, 49] width 9 height 5
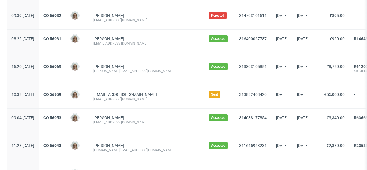
scroll to position [602, 0]
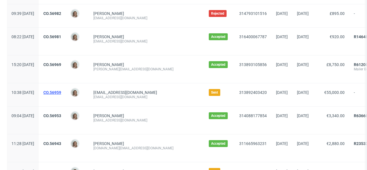
click at [61, 92] on link "CO.56959" at bounding box center [52, 92] width 18 height 5
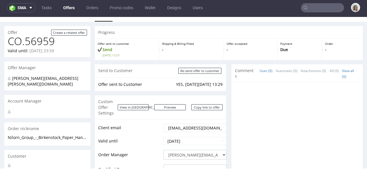
scroll to position [3, 0]
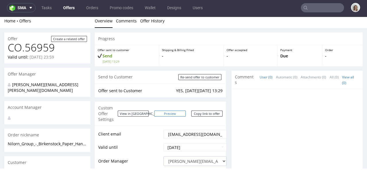
click at [173, 110] on link "Preview" at bounding box center [170, 113] width 32 height 6
click at [319, 8] on input "text" at bounding box center [322, 7] width 43 height 9
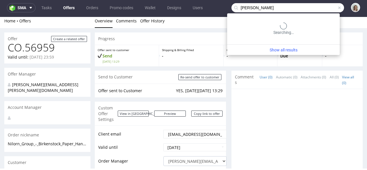
type input "[PERSON_NAME]"
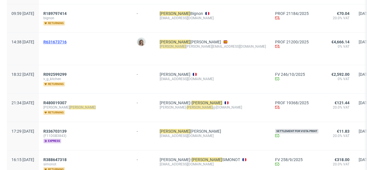
click at [67, 40] on span "R631673716" at bounding box center [54, 42] width 23 height 5
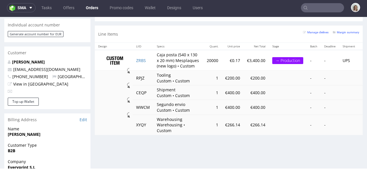
scroll to position [276, 0]
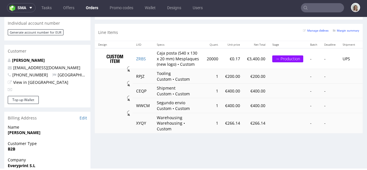
type input "[PERSON_NAME]"
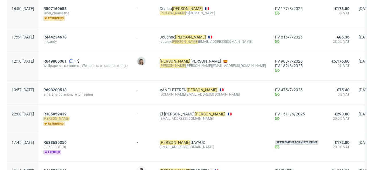
scroll to position [517, 0]
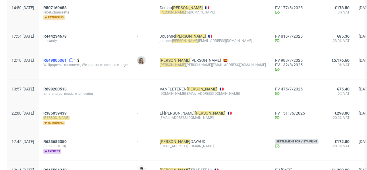
click at [67, 58] on span "R649805361" at bounding box center [54, 60] width 23 height 5
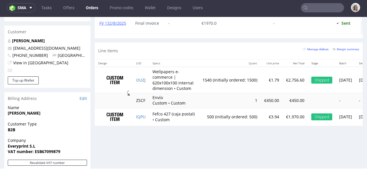
scroll to position [307, 0]
click at [147, 84] on td "OUZJ" at bounding box center [140, 80] width 16 height 26
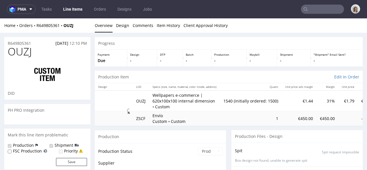
scroll to position [33, 0]
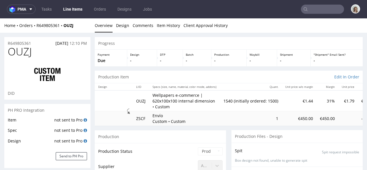
select select "in_progress"
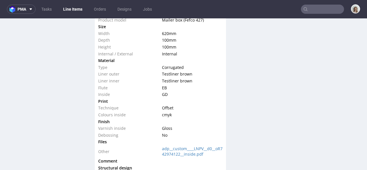
scroll to position [607, 0]
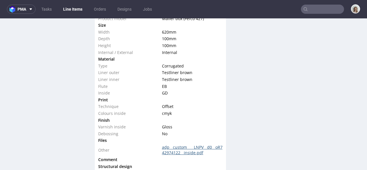
click at [168, 149] on link "adp__custom____LNPV__d0__oR742974122__inside.pdf" at bounding box center [192, 149] width 61 height 11
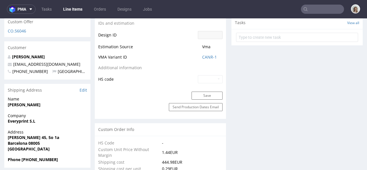
scroll to position [332, 0]
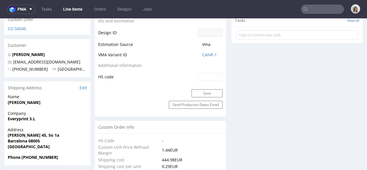
click at [6, 110] on div "Company Everyprint S.L" at bounding box center [47, 118] width 86 height 16
drag, startPoint x: 42, startPoint y: 107, endPoint x: 0, endPoint y: 107, distance: 41.9
copy strong "Everyprint S.L"
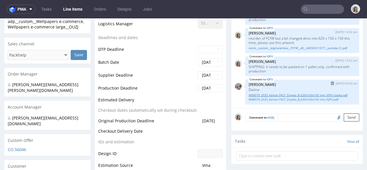
scroll to position [0, 0]
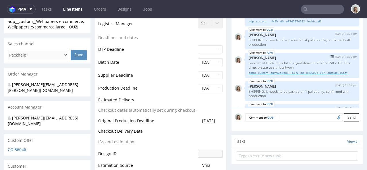
click at [260, 75] on link "ostro__custom__bigmaielrbox__FCYW__d0__oR250511077__outside (1).pdf" at bounding box center [301, 73] width 107 height 4
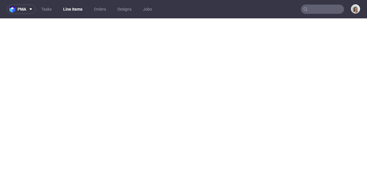
select select "in_progress"
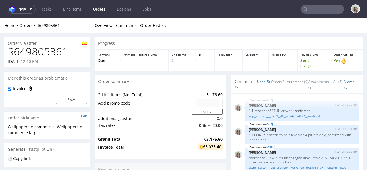
scroll to position [33, 0]
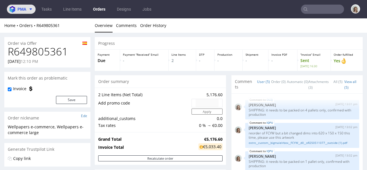
click at [27, 7] on span at bounding box center [29, 9] width 7 height 5
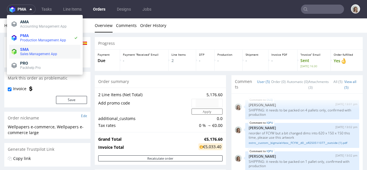
click at [30, 47] on span "SMA" at bounding box center [49, 49] width 58 height 5
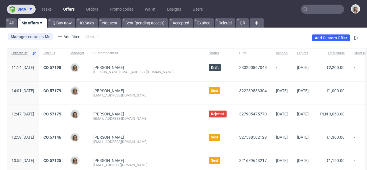
click at [28, 11] on icon at bounding box center [30, 9] width 5 height 5
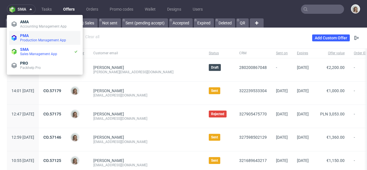
click at [31, 39] on span "Production Management App" at bounding box center [43, 40] width 46 height 4
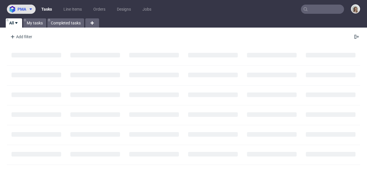
click at [29, 11] on icon at bounding box center [30, 9] width 5 height 5
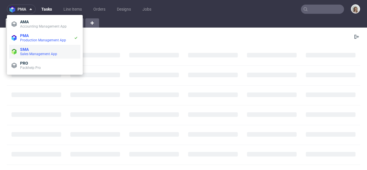
click at [29, 53] on span "Sales Management App" at bounding box center [38, 54] width 37 height 4
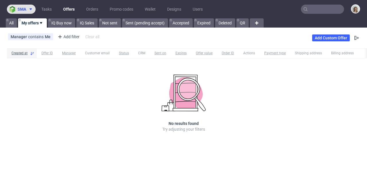
click at [30, 9] on icon at bounding box center [30, 9] width 5 height 5
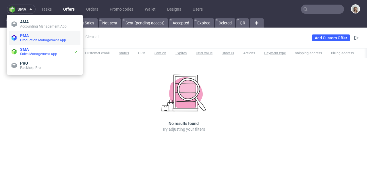
click at [32, 37] on span "PMA" at bounding box center [49, 35] width 58 height 5
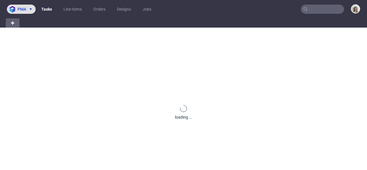
click at [27, 12] on button "pma" at bounding box center [21, 9] width 29 height 9
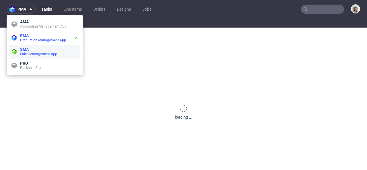
click at [30, 45] on li "SMA Sales Management App" at bounding box center [44, 52] width 71 height 14
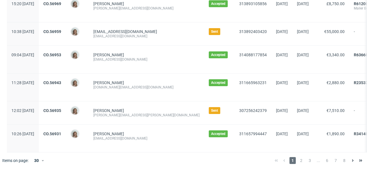
scroll to position [668, 0]
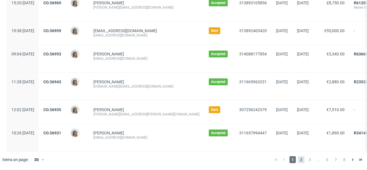
click at [298, 159] on span "2" at bounding box center [301, 159] width 6 height 7
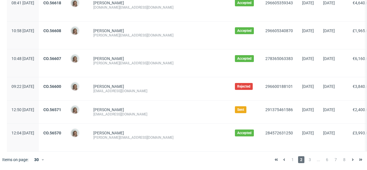
scroll to position [704, 0]
click at [289, 159] on span "1" at bounding box center [292, 159] width 6 height 7
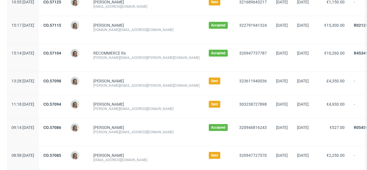
scroll to position [159, 0]
click at [61, 102] on link "CO.57094" at bounding box center [52, 104] width 18 height 5
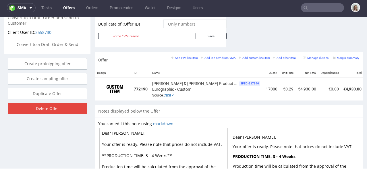
scroll to position [0, 48]
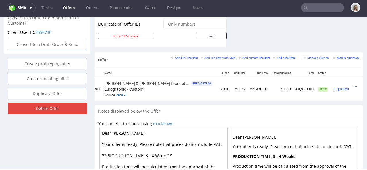
click at [353, 85] on icon at bounding box center [354, 87] width 3 height 4
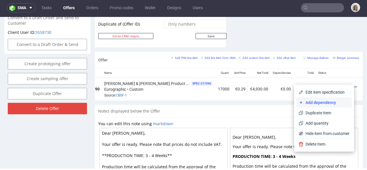
click at [315, 100] on span "Add dependency" at bounding box center [326, 103] width 46 height 6
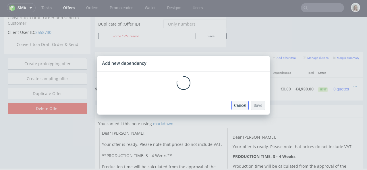
click at [243, 108] on button "Cancel" at bounding box center [239, 105] width 17 height 9
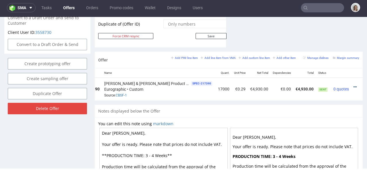
click at [353, 85] on icon at bounding box center [354, 87] width 3 height 4
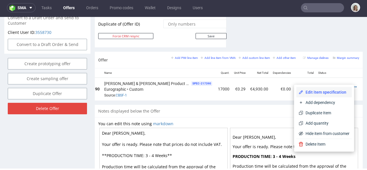
click at [328, 93] on span "Edit item specification" at bounding box center [326, 92] width 46 height 6
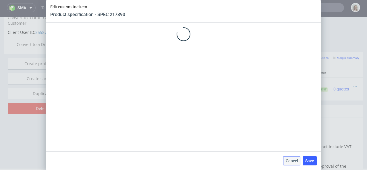
click at [289, 159] on span "Cancel" at bounding box center [291, 161] width 12 height 4
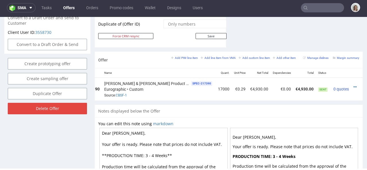
click at [321, 9] on input "text" at bounding box center [322, 7] width 43 height 9
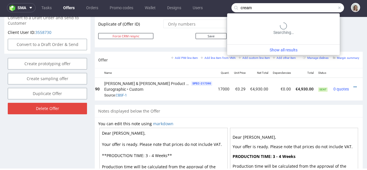
type input "cream"
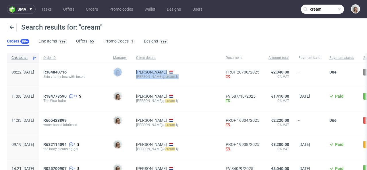
drag, startPoint x: 177, startPoint y: 77, endPoint x: 145, endPoint y: 77, distance: 31.5
click at [145, 77] on div "08:22 Fri 26.09.2025 R384840716 Skin vitality box with insert Monika Poźniak Al…" at bounding box center [268, 75] width 523 height 24
click at [180, 75] on div "kate@ cream .ly" at bounding box center [176, 76] width 80 height 5
drag, startPoint x: 176, startPoint y: 77, endPoint x: 151, endPoint y: 77, distance: 25.2
click at [151, 77] on div "Alena Khmialnitskaya kate@ cream .ly" at bounding box center [175, 75] width 89 height 24
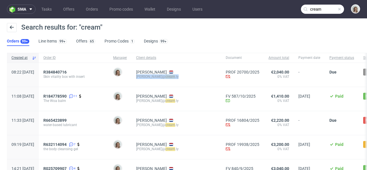
copy div "kate@ cream .ly"
click at [337, 10] on input "cream" at bounding box center [322, 9] width 43 height 9
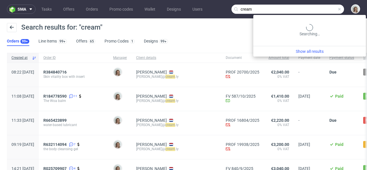
click at [337, 10] on span at bounding box center [339, 9] width 5 height 5
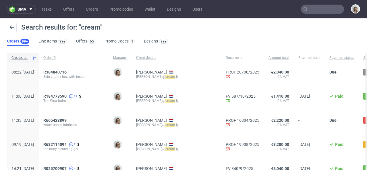
click at [335, 10] on input "text" at bounding box center [322, 9] width 43 height 9
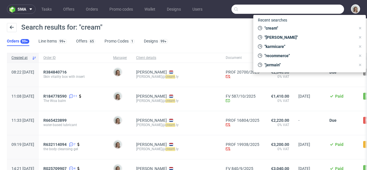
paste input "[PERSON_NAME][EMAIL_ADDRESS][DOMAIN_NAME]"
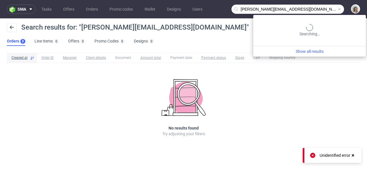
click at [313, 8] on input "[PERSON_NAME][EMAIL_ADDRESS][DOMAIN_NAME]" at bounding box center [287, 9] width 112 height 9
click at [312, 8] on input "kate@cream.ly" at bounding box center [287, 9] width 112 height 9
drag, startPoint x: 248, startPoint y: 7, endPoint x: 235, endPoint y: 7, distance: 13.5
click at [235, 7] on div "kate@cream.ly" at bounding box center [287, 9] width 112 height 9
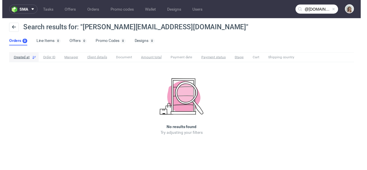
type input "@cream.ly"
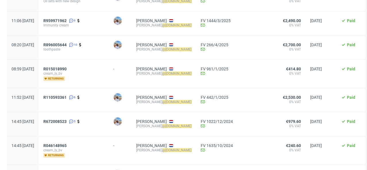
scroll to position [361, 0]
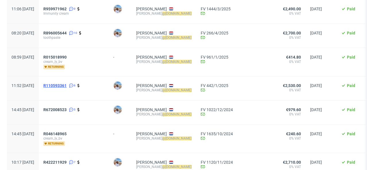
click at [67, 86] on span "R110593361" at bounding box center [54, 85] width 23 height 5
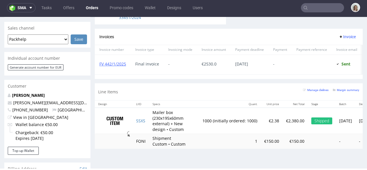
scroll to position [242, 0]
type input "@cream.ly"
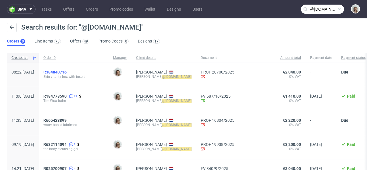
click at [67, 71] on span "R384840716" at bounding box center [54, 72] width 23 height 5
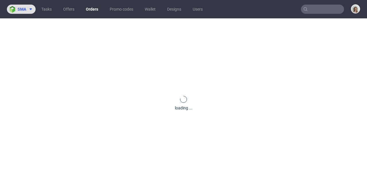
click at [33, 8] on icon at bounding box center [30, 9] width 5 height 5
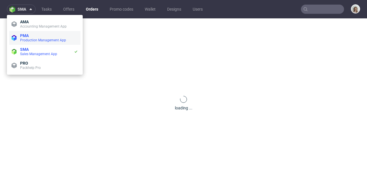
click at [30, 33] on span "PMA" at bounding box center [49, 35] width 58 height 5
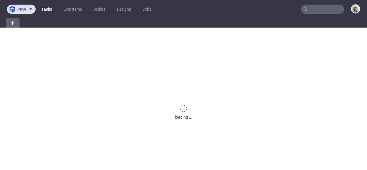
click at [32, 7] on icon at bounding box center [30, 9] width 5 height 5
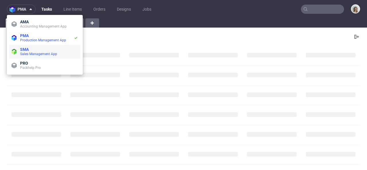
click at [33, 53] on span "Sales Management App" at bounding box center [38, 54] width 37 height 4
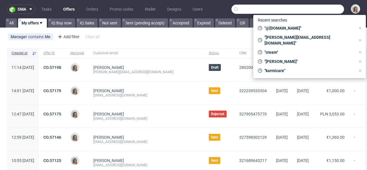
click at [311, 9] on input "text" at bounding box center [287, 9] width 112 height 9
paste input "kate@cream.ly"
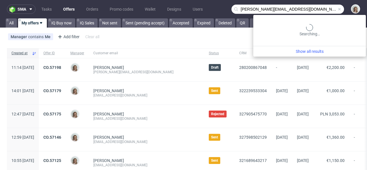
drag, startPoint x: 248, startPoint y: 8, endPoint x: 230, endPoint y: 8, distance: 17.8
click at [231, 8] on div "kate@cream.ly" at bounding box center [287, 9] width 112 height 9
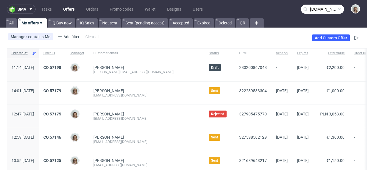
type input "cream.ly"
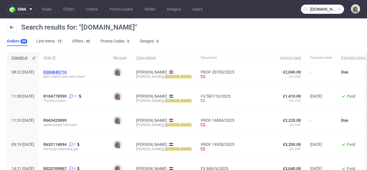
click at [67, 71] on span "R384840716" at bounding box center [54, 72] width 23 height 5
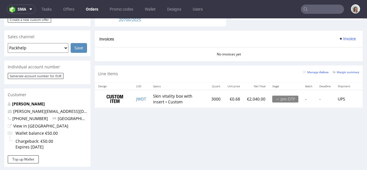
scroll to position [245, 0]
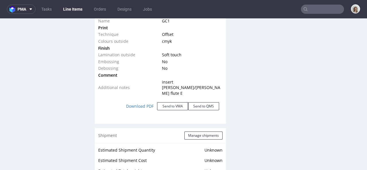
scroll to position [646, 0]
click at [177, 102] on button "Send to VMA" at bounding box center [172, 106] width 31 height 8
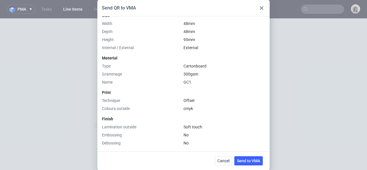
scroll to position [98, 0]
click at [262, 9] on use at bounding box center [261, 7] width 3 height 3
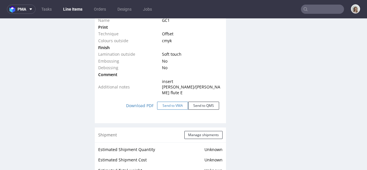
click at [172, 102] on button "Send to VMA" at bounding box center [172, 106] width 31 height 8
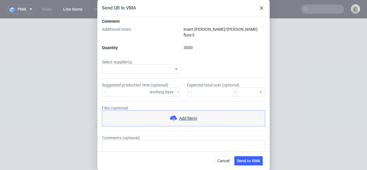
scroll to position [226, 0]
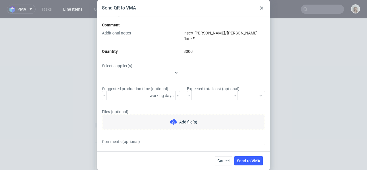
click at [166, 48] on div "Quantity" at bounding box center [142, 51] width 81 height 6
click at [263, 9] on icon at bounding box center [261, 7] width 3 height 3
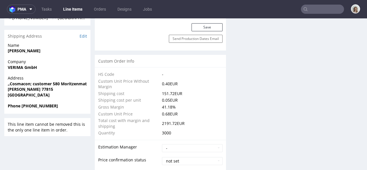
scroll to position [352, 0]
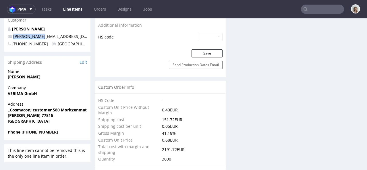
drag, startPoint x: 41, startPoint y: 36, endPoint x: 1, endPoint y: 36, distance: 40.2
copy span "kate@cream.ly"
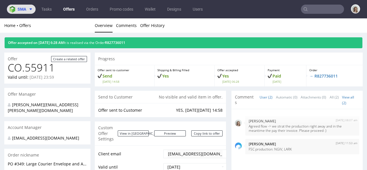
click at [28, 10] on span at bounding box center [29, 9] width 7 height 5
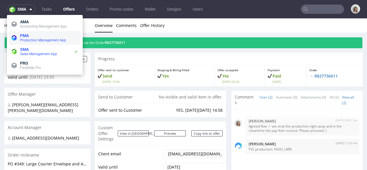
click at [28, 40] on span "Production Management App" at bounding box center [43, 40] width 46 height 4
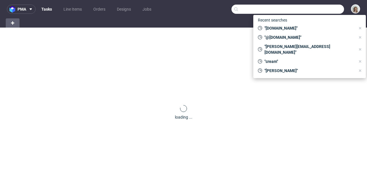
click at [305, 8] on input "text" at bounding box center [287, 9] width 112 height 9
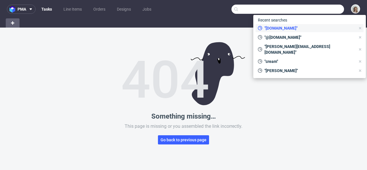
click at [267, 29] on span ""[DOMAIN_NAME]"" at bounding box center [308, 28] width 93 height 6
type input "[DOMAIN_NAME]"
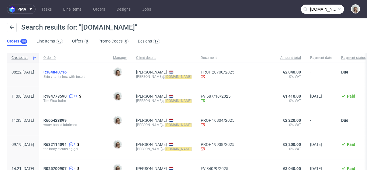
click at [67, 71] on span "R384840716" at bounding box center [54, 72] width 23 height 5
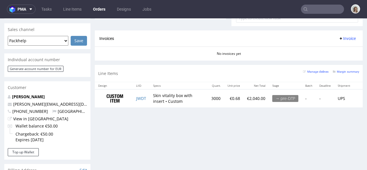
scroll to position [242, 0]
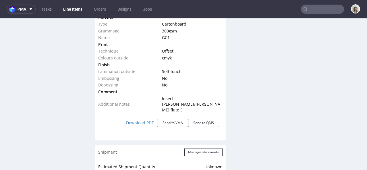
scroll to position [629, 0]
click at [168, 118] on button "Send to VMA" at bounding box center [172, 122] width 31 height 8
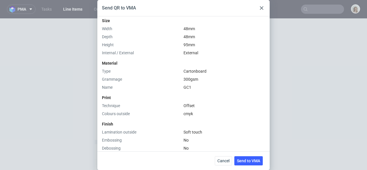
scroll to position [209, 0]
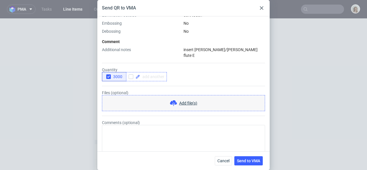
click at [158, 75] on span at bounding box center [152, 77] width 24 height 4
checkbox input "true"
click at [108, 74] on div "button" at bounding box center [108, 76] width 5 height 5
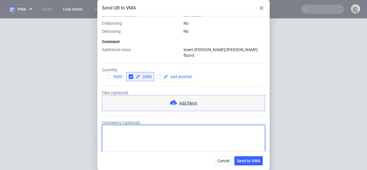
click at [111, 125] on textarea "Comments (optional)" at bounding box center [183, 139] width 163 height 28
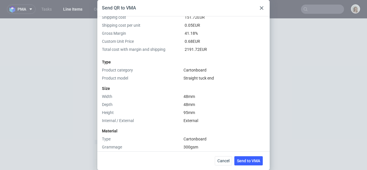
scroll to position [24, 0]
type textarea "new artwork will be here"
click at [237, 159] on span "Send to VMA" at bounding box center [248, 161] width 23 height 4
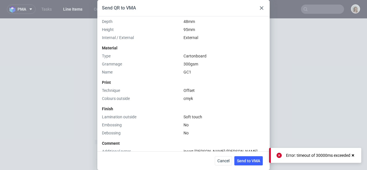
scroll to position [209, 0]
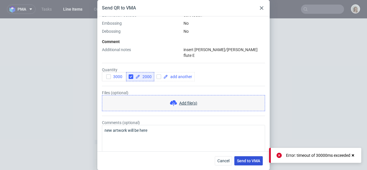
click at [241, 159] on span "Send to VMA" at bounding box center [248, 161] width 23 height 4
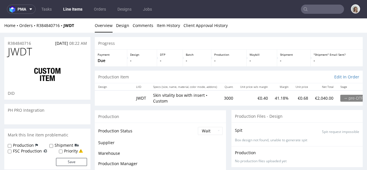
scroll to position [14, 0]
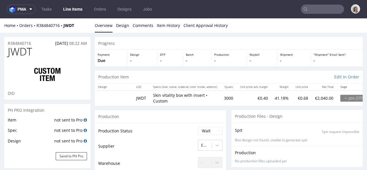
select select "in_progress"
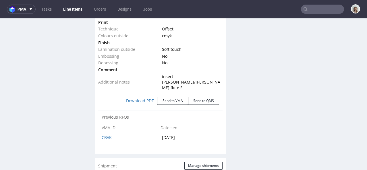
scroll to position [653, 0]
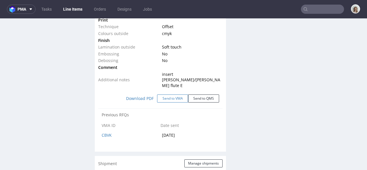
click at [176, 94] on button "Send to VMA" at bounding box center [172, 98] width 31 height 8
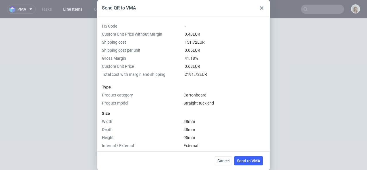
scroll to position [209, 0]
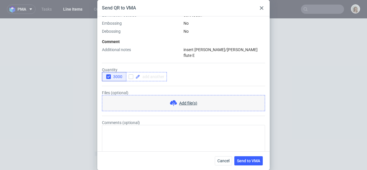
click at [161, 72] on div at bounding box center [146, 76] width 41 height 9
checkbox input "true"
click at [109, 75] on icon "button" at bounding box center [108, 77] width 4 height 4
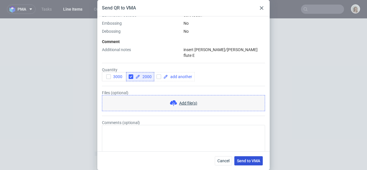
click at [245, 159] on span "Send to VMA" at bounding box center [248, 161] width 23 height 4
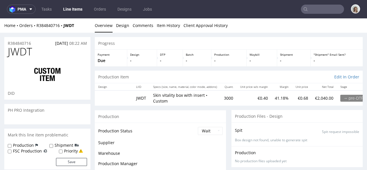
scroll to position [14, 0]
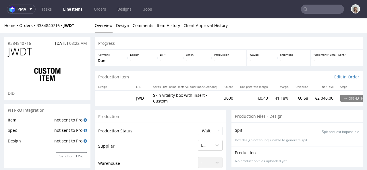
select select "in_progress"
drag, startPoint x: 79, startPoint y: 26, endPoint x: 64, endPoint y: 26, distance: 14.9
click at [64, 26] on div "Home Orders R384840716 JWDT" at bounding box center [47, 26] width 86 height 6
copy strong "JWDT"
click at [319, 11] on input "text" at bounding box center [322, 9] width 43 height 9
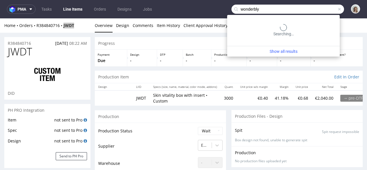
type input "wonderbly"
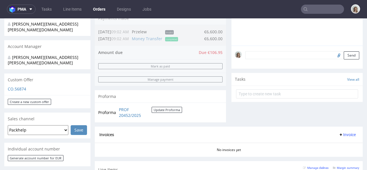
scroll to position [136, 0]
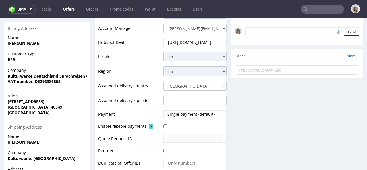
scroll to position [205, 0]
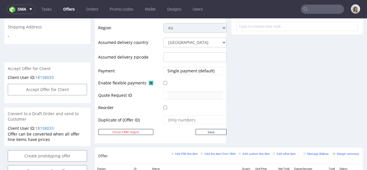
scroll to position [225, 0]
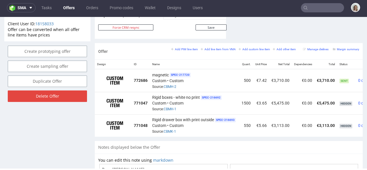
scroll to position [0, 36]
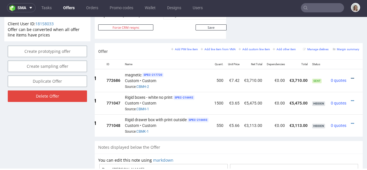
click at [350, 76] on icon at bounding box center [351, 78] width 3 height 4
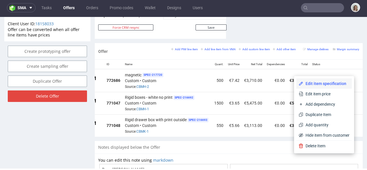
click at [317, 84] on span "Edit item specification" at bounding box center [326, 84] width 46 height 6
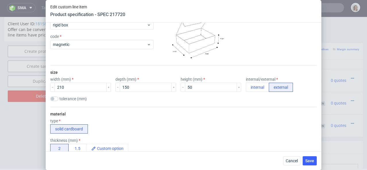
scroll to position [21, 0]
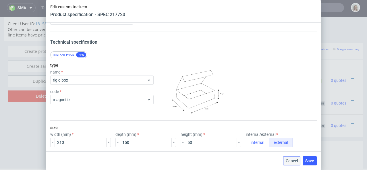
click at [293, 162] on span "Cancel" at bounding box center [291, 161] width 12 height 4
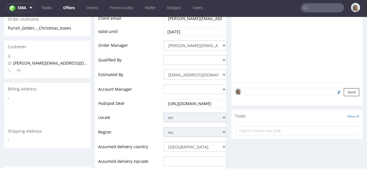
scroll to position [0, 0]
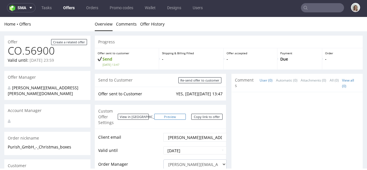
click at [171, 114] on link "Preview" at bounding box center [170, 117] width 32 height 6
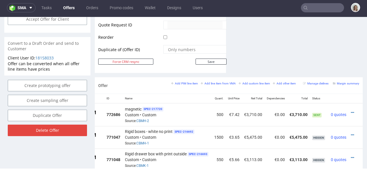
scroll to position [296, 0]
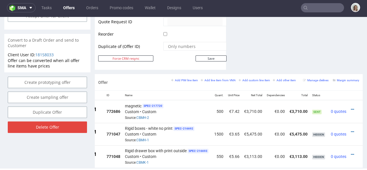
click at [348, 104] on td at bounding box center [355, 111] width 14 height 23
click at [350, 107] on icon at bounding box center [351, 109] width 3 height 4
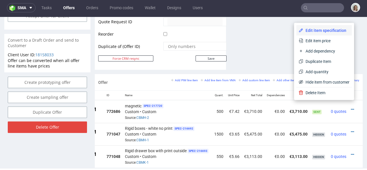
click at [325, 30] on span "Edit item specification" at bounding box center [326, 31] width 46 height 6
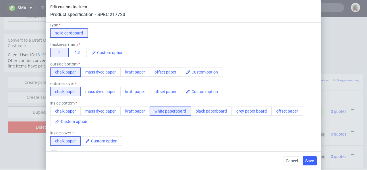
scroll to position [173, 0]
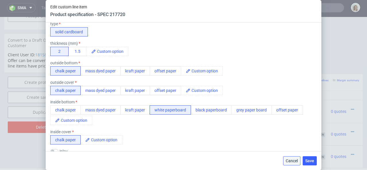
click at [287, 163] on span "Cancel" at bounding box center [291, 161] width 12 height 4
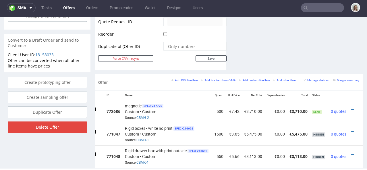
scroll to position [0, 0]
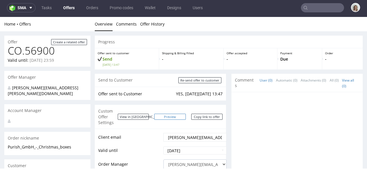
click at [170, 114] on link "Preview" at bounding box center [170, 117] width 32 height 6
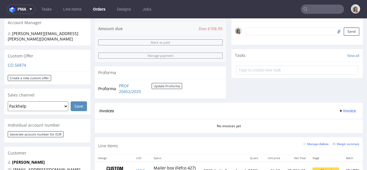
scroll to position [176, 0]
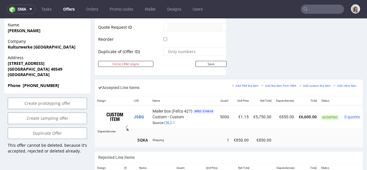
scroll to position [309, 0]
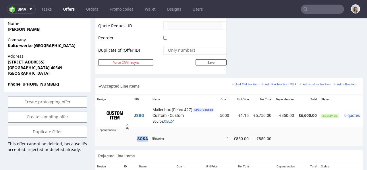
drag, startPoint x: 134, startPoint y: 131, endPoint x: 148, endPoint y: 132, distance: 14.1
click at [148, 132] on td "SQKA" at bounding box center [140, 138] width 19 height 15
copy strong "SQKA"
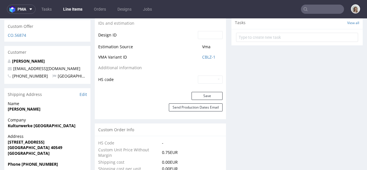
scroll to position [246, 0]
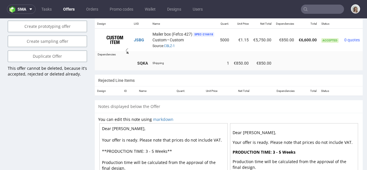
scroll to position [0, 21]
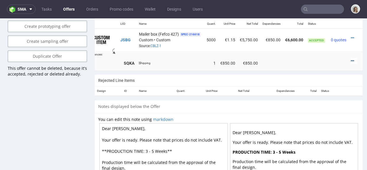
click at [350, 59] on icon at bounding box center [351, 61] width 3 height 4
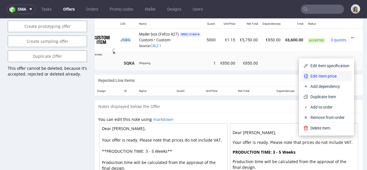
click at [326, 73] on li "Edit item price" at bounding box center [326, 76] width 50 height 10
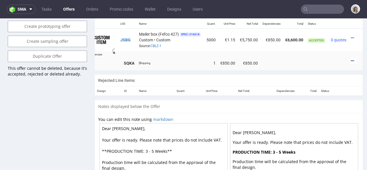
click at [350, 59] on icon at bounding box center [351, 61] width 3 height 4
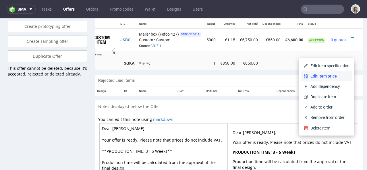
click at [310, 79] on li "Edit item price" at bounding box center [326, 76] width 50 height 10
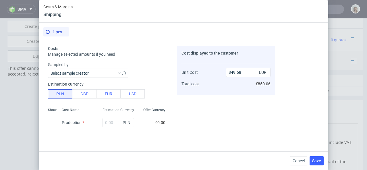
type input "850.06"
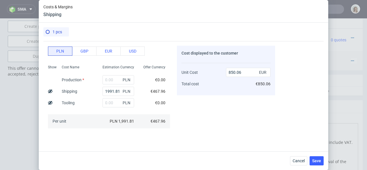
scroll to position [42, 0]
drag, startPoint x: 117, startPoint y: 91, endPoint x: 112, endPoint y: 91, distance: 5.2
click at [112, 91] on div "1991.81 PLN" at bounding box center [118, 91] width 32 height 9
drag, startPoint x: 115, startPoint y: 92, endPoint x: 95, endPoint y: 89, distance: 20.2
click at [98, 89] on div "1991.81 PLN" at bounding box center [118, 91] width 41 height 11
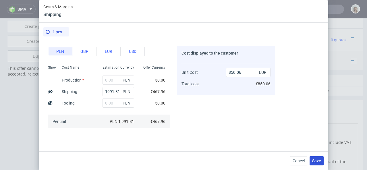
click at [314, 161] on span "Save" at bounding box center [316, 161] width 9 height 4
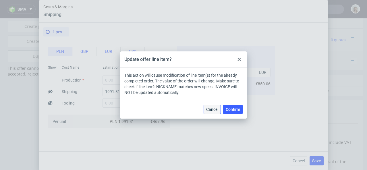
click at [215, 110] on span "Cancel" at bounding box center [212, 109] width 12 height 4
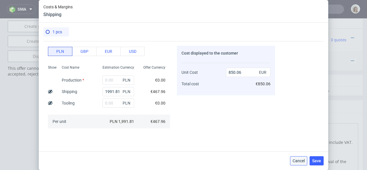
click at [297, 164] on button "Cancel" at bounding box center [298, 160] width 17 height 9
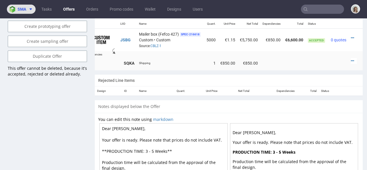
click at [13, 13] on button "sma" at bounding box center [21, 9] width 29 height 9
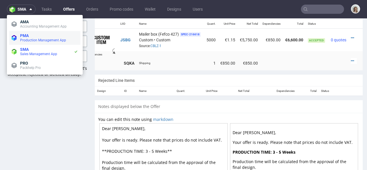
click at [15, 42] on span at bounding box center [13, 38] width 5 height 7
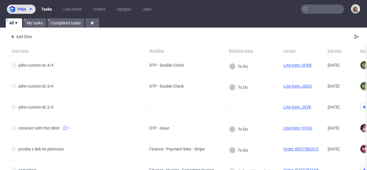
click at [23, 9] on span "pma" at bounding box center [21, 9] width 9 height 4
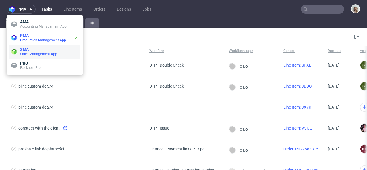
click at [29, 54] on span "Sales Management App" at bounding box center [38, 54] width 37 height 4
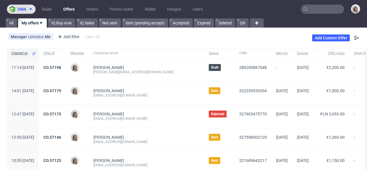
click at [28, 7] on span at bounding box center [29, 9] width 7 height 5
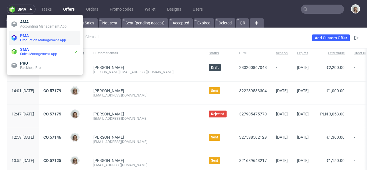
click at [30, 32] on li "PMA Production Management App" at bounding box center [44, 38] width 71 height 14
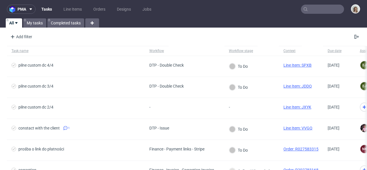
click at [312, 9] on input "text" at bounding box center [322, 9] width 43 height 9
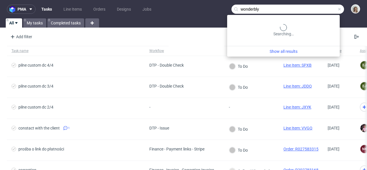
type input "wonderbly"
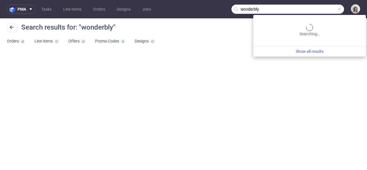
click at [331, 6] on input "wonderbly" at bounding box center [287, 9] width 112 height 9
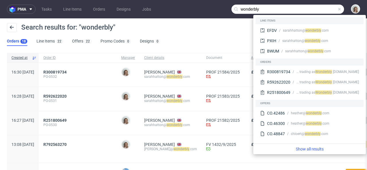
click at [231, 32] on div "Search results for: "wonderbly"" at bounding box center [183, 30] width 353 height 14
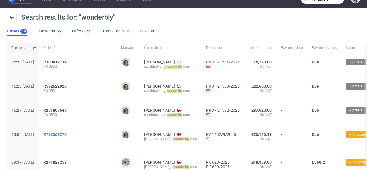
click at [67, 135] on span "R792563270" at bounding box center [54, 134] width 23 height 5
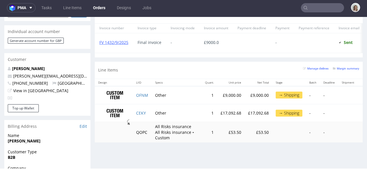
scroll to position [270, 0]
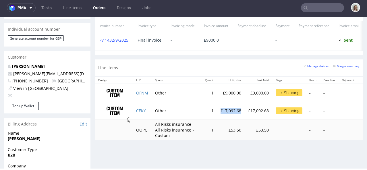
drag, startPoint x: 220, startPoint y: 114, endPoint x: 242, endPoint y: 114, distance: 21.8
click at [242, 114] on td "£17,092.68" at bounding box center [231, 111] width 28 height 18
copy td "£17,092.68"
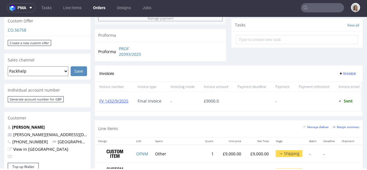
scroll to position [210, 0]
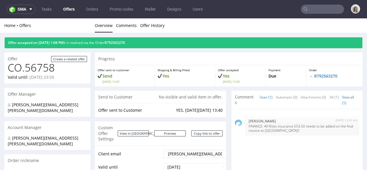
click at [131, 39] on div "Offer accepted on [DATE] 1:08 PM It is realised via the Order R792563270" at bounding box center [183, 42] width 357 height 11
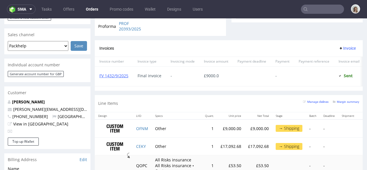
scroll to position [237, 0]
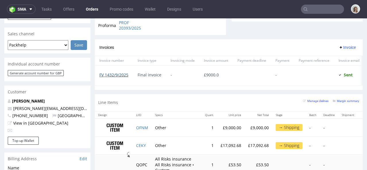
click at [125, 75] on link "FV 1432/9/2025" at bounding box center [113, 74] width 29 height 5
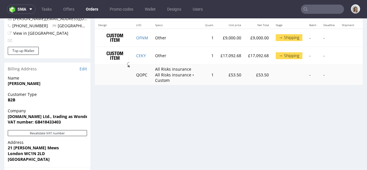
scroll to position [327, 0]
